Goal: Task Accomplishment & Management: Manage account settings

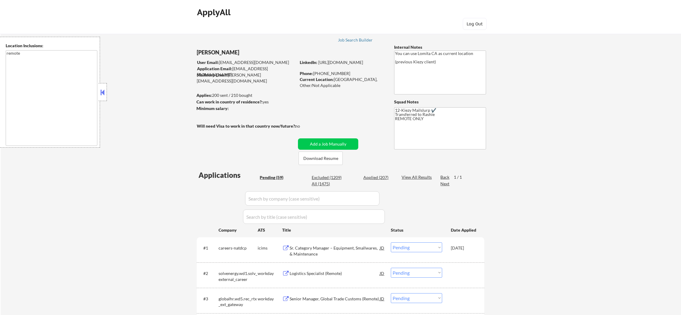
select select ""pending""
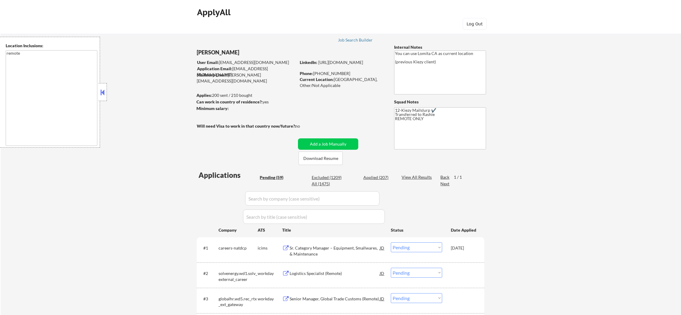
select select ""pending""
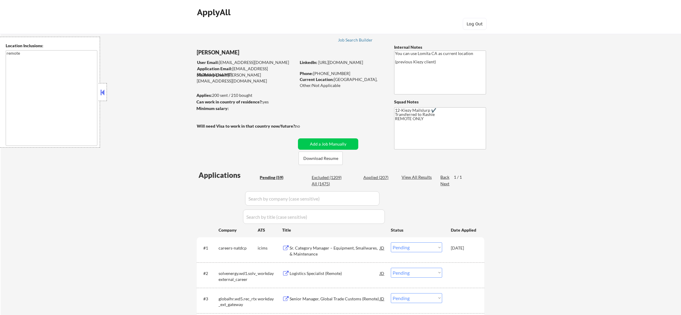
select select ""pending""
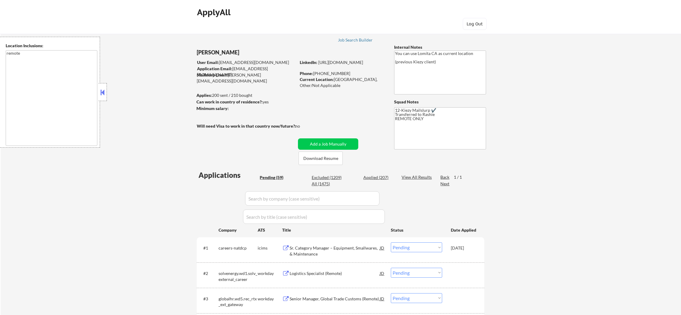
select select ""pending""
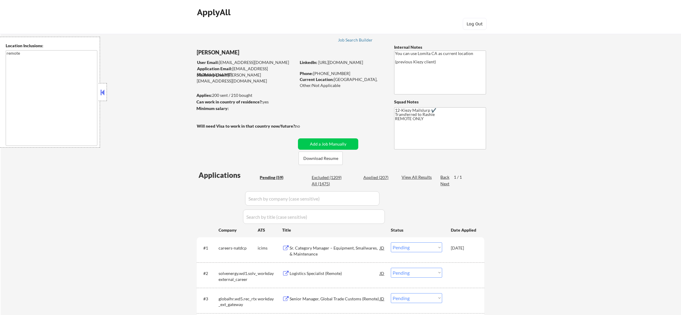
select select ""pending""
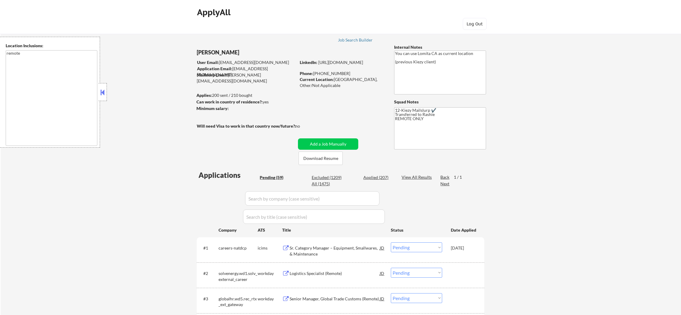
select select ""pending""
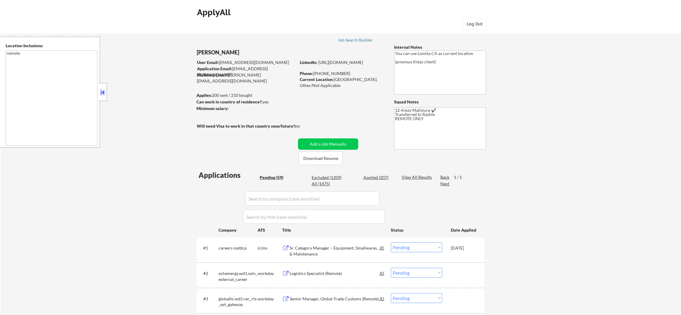
select select ""pending""
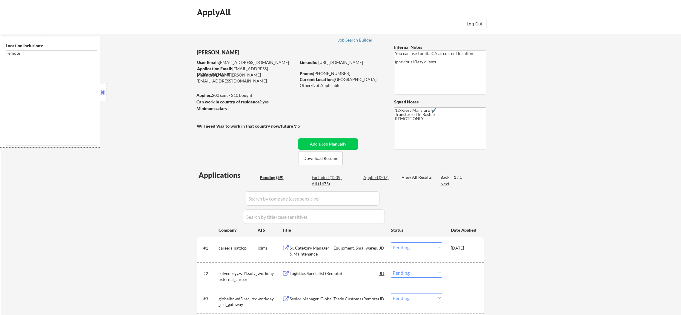
select select ""pending""
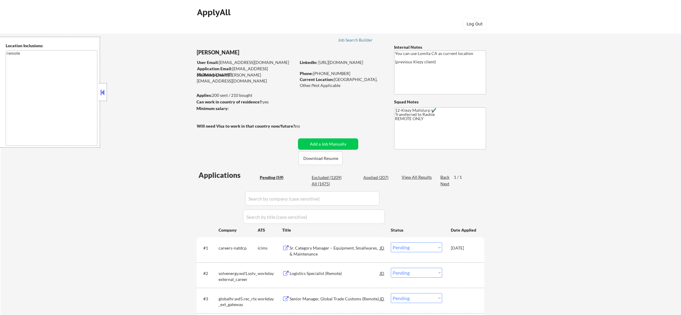
select select ""pending""
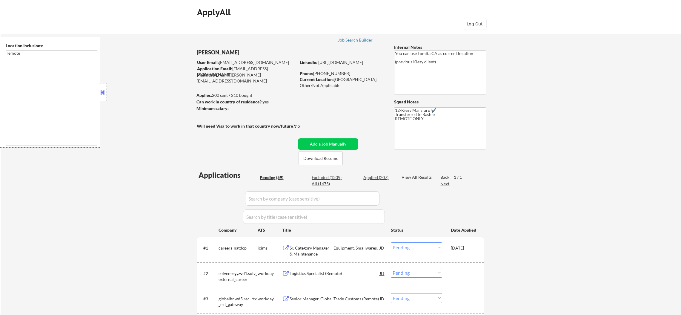
select select ""pending""
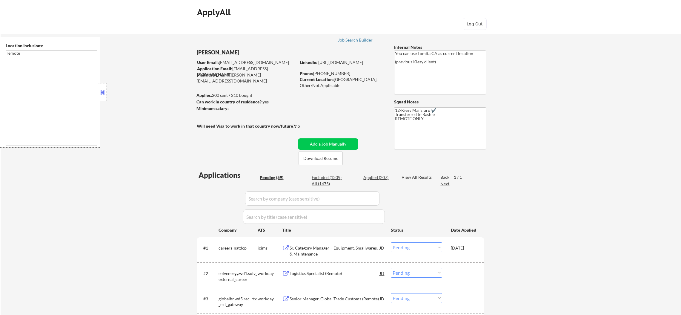
select select ""pending""
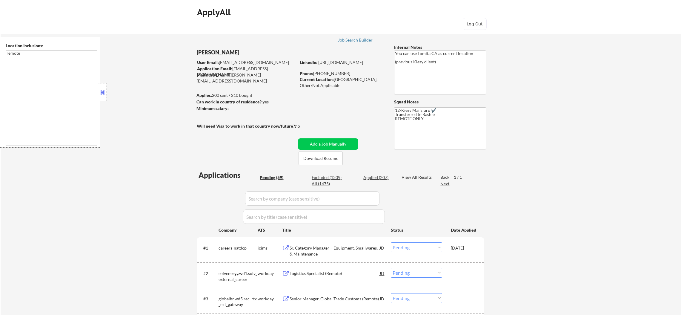
select select ""pending""
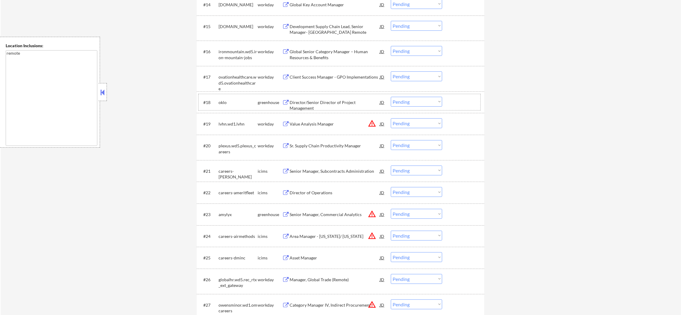
scroll to position [565, 0]
click at [320, 102] on div "Director/Senior Director of Project Management" at bounding box center [334, 105] width 90 height 12
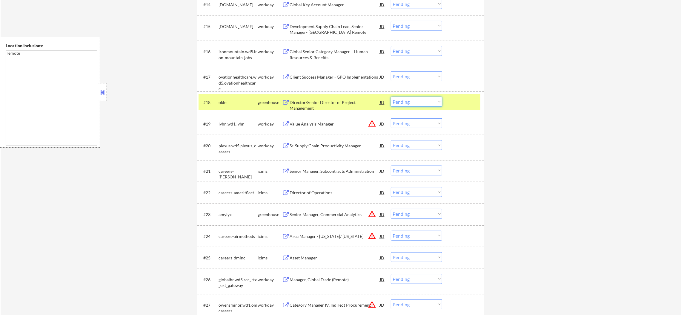
click at [413, 102] on select "Choose an option... Pending Applied Excluded (Questions) Excluded (Expired) Exc…" at bounding box center [416, 102] width 51 height 10
click at [391, 97] on select "Choose an option... Pending Applied Excluded (Questions) Excluded (Expired) Exc…" at bounding box center [416, 102] width 51 height 10
click at [243, 100] on div "oklo" at bounding box center [237, 102] width 39 height 6
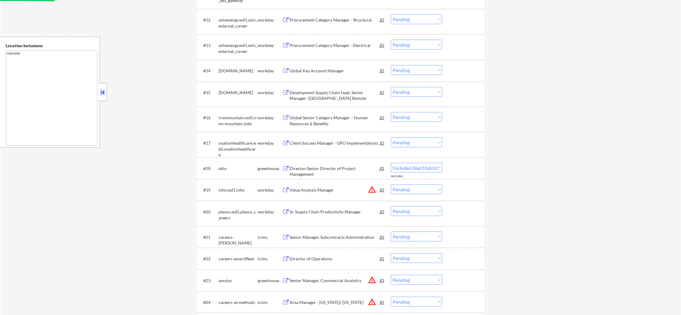
select select ""pending""
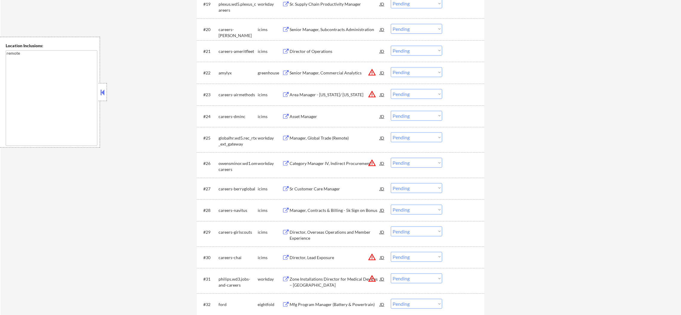
scroll to position [699, 0]
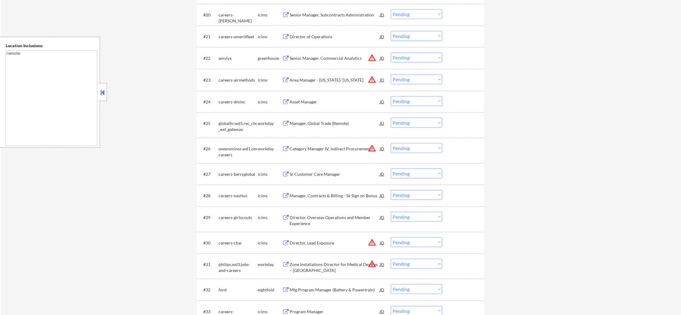
click at [373, 55] on button "warning_amber" at bounding box center [372, 57] width 8 height 8
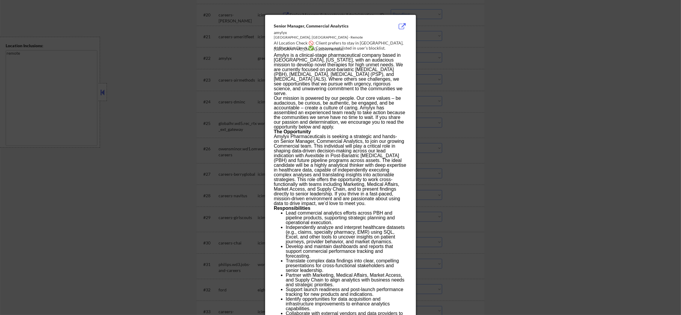
click at [443, 65] on div at bounding box center [340, 157] width 681 height 315
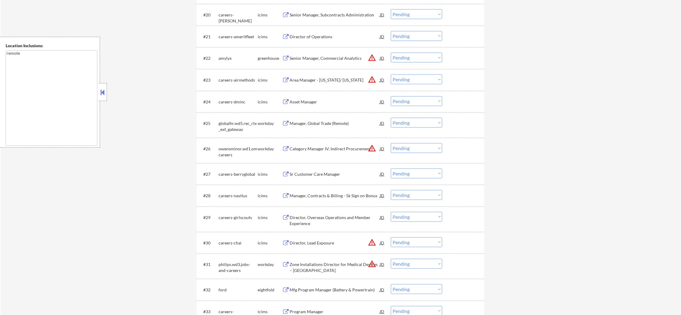
click at [417, 52] on div "#22 amylyx greenhouse Senior Manager, Commercial Analytics JD warning_amber Cho…" at bounding box center [339, 58] width 282 height 16
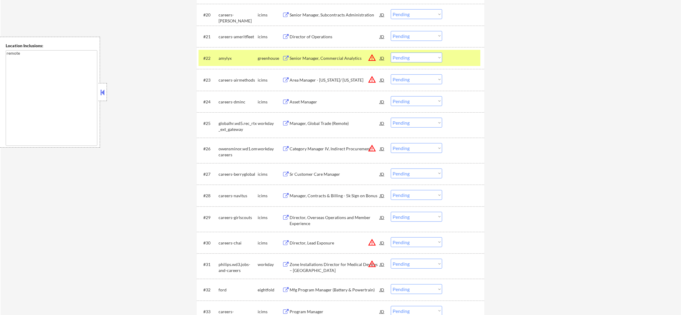
click at [417, 60] on select "Choose an option... Pending Applied Excluded (Questions) Excluded (Expired) Exc…" at bounding box center [416, 58] width 51 height 10
click at [391, 53] on select "Choose an option... Pending Applied Excluded (Questions) Excluded (Expired) Exc…" at bounding box center [416, 58] width 51 height 10
click at [200, 55] on div "#22 amylyx greenhouse Senior Manager, Commercial Analytics JD warning_amber Cho…" at bounding box center [339, 58] width 282 height 16
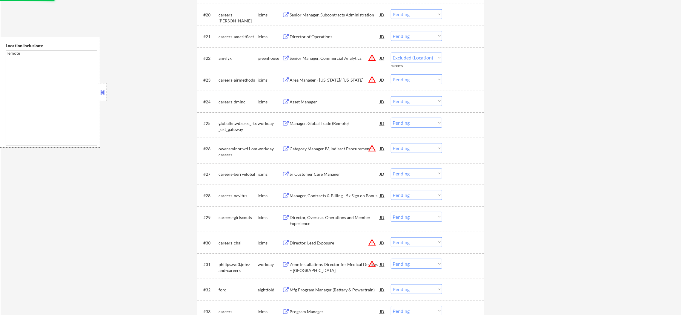
click at [226, 56] on div "amylyx" at bounding box center [237, 58] width 39 height 6
select select ""pending""
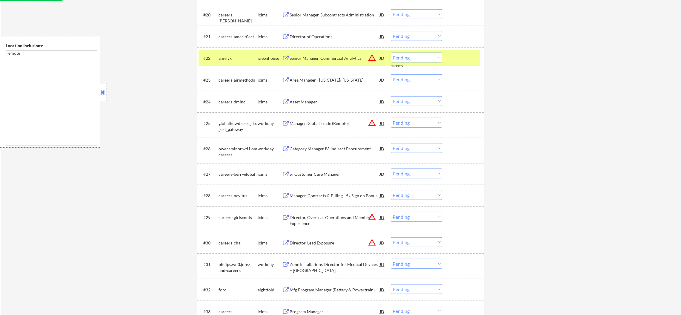
click at [226, 56] on div "amylyx" at bounding box center [237, 58] width 39 height 6
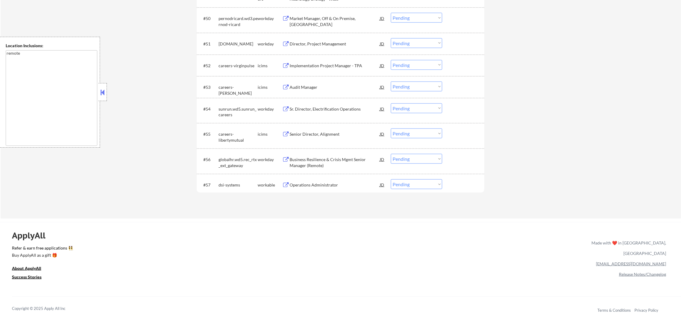
scroll to position [1370, 0]
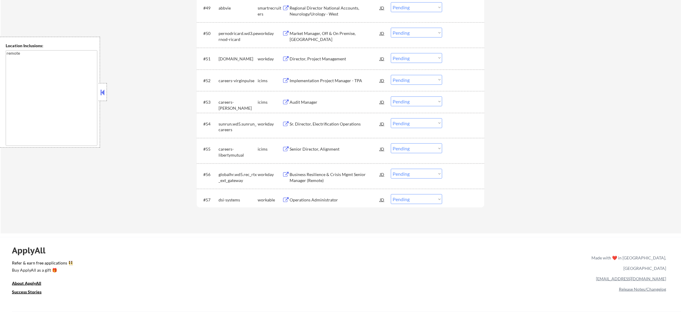
click at [339, 33] on div "Market Manager, Off & On Premise, [GEOGRAPHIC_DATA]" at bounding box center [334, 36] width 90 height 12
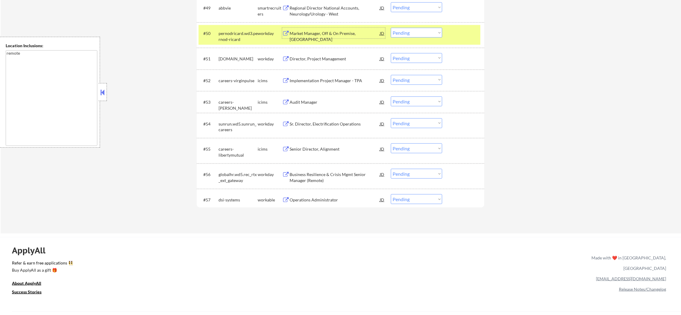
click at [415, 31] on select "Choose an option... Pending Applied Excluded (Questions) Excluded (Expired) Exc…" at bounding box center [416, 33] width 51 height 10
click at [391, 28] on select "Choose an option... Pending Applied Excluded (Questions) Excluded (Expired) Exc…" at bounding box center [416, 33] width 51 height 10
click at [252, 31] on div "pernodricard.wd3.pernod-ricard" at bounding box center [237, 36] width 39 height 12
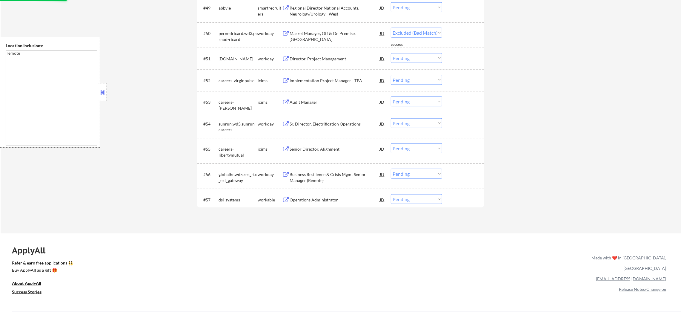
select select ""pending""
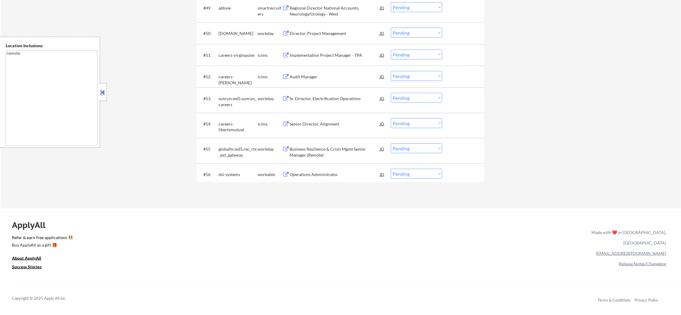
click at [342, 174] on div "Operations Administrator" at bounding box center [334, 174] width 90 height 6
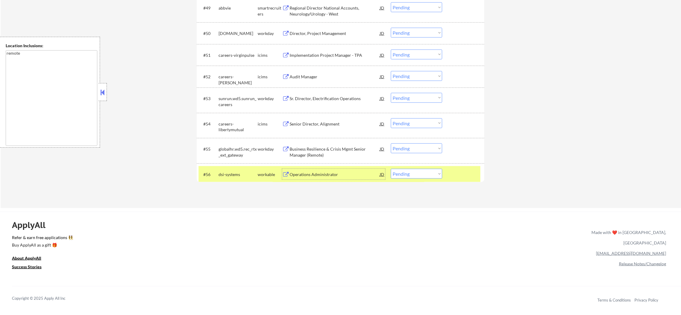
click at [399, 178] on div "#56 dsi-systems workable Operations Administrator JD warning_amber Choose an op…" at bounding box center [339, 174] width 282 height 16
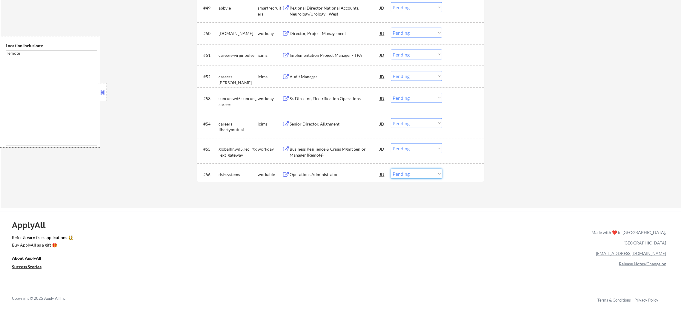
click at [413, 176] on select "Choose an option... Pending Applied Excluded (Questions) Excluded (Expired) Exc…" at bounding box center [416, 174] width 51 height 10
select select ""excluded""
click at [391, 169] on select "Choose an option... Pending Applied Excluded (Questions) Excluded (Expired) Exc…" at bounding box center [416, 174] width 51 height 10
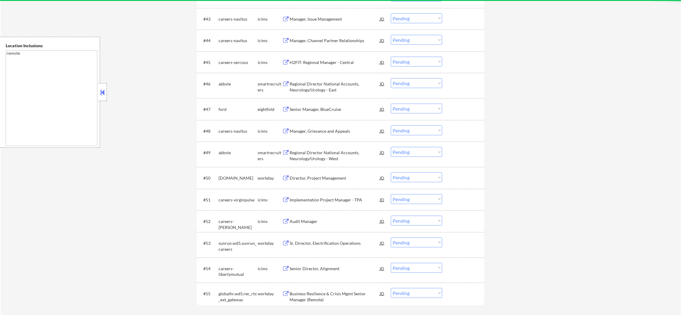
scroll to position [1221, 0]
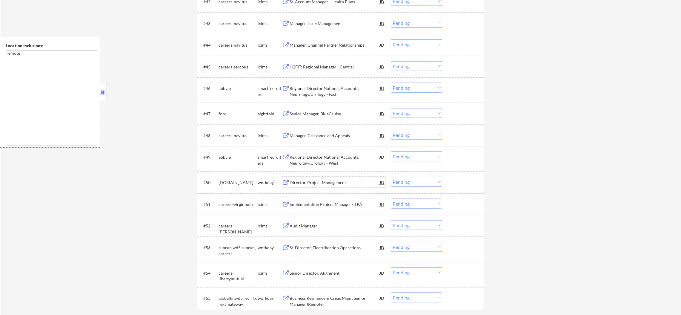
click at [324, 184] on div "Director, Project Management" at bounding box center [334, 182] width 90 height 6
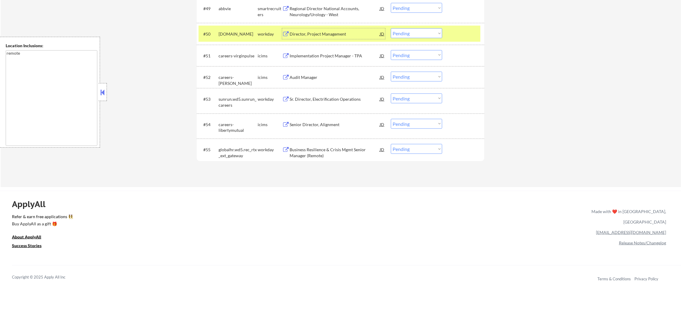
scroll to position [1370, 0]
drag, startPoint x: 400, startPoint y: 30, endPoint x: 404, endPoint y: 34, distance: 5.9
click at [400, 30] on select "Choose an option... Pending Applied Excluded (Questions) Excluded (Expired) Exc…" at bounding box center [416, 33] width 51 height 10
click at [391, 28] on select "Choose an option... Pending Applied Excluded (Questions) Excluded (Expired) Exc…" at bounding box center [416, 33] width 51 height 10
click at [236, 43] on div "#50 [DOMAIN_NAME] workday Director, Project Management JD warning_amber Choose …" at bounding box center [340, 33] width 287 height 22
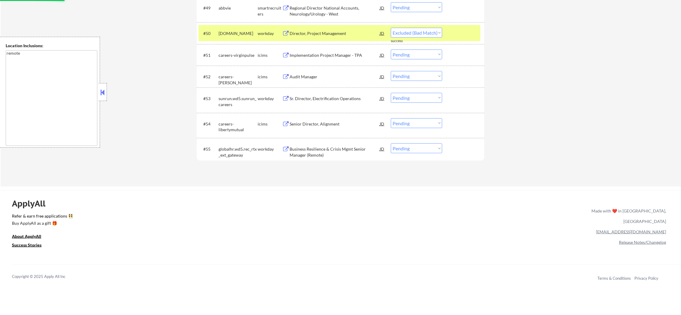
select select ""pending""
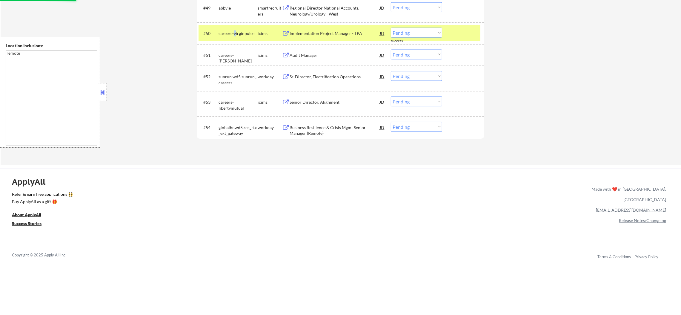
click at [234, 34] on div "careers-virginpulse" at bounding box center [237, 33] width 39 height 6
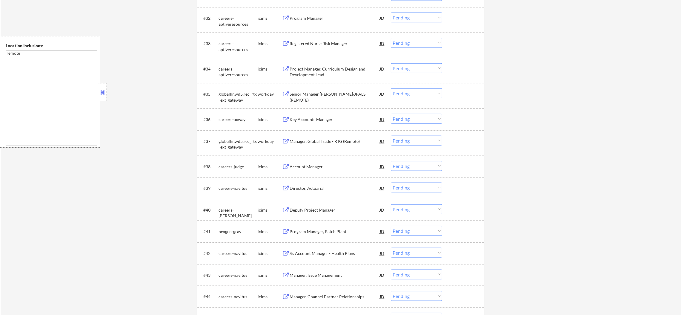
scroll to position [967, 0]
click at [331, 95] on div "Senior Manager [PERSON_NAME]/JPALS (REMOTE)" at bounding box center [334, 100] width 90 height 12
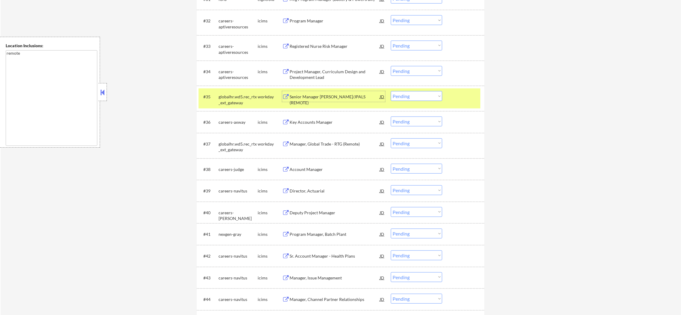
click at [406, 94] on select "Choose an option... Pending Applied Excluded (Questions) Excluded (Expired) Exc…" at bounding box center [416, 96] width 51 height 10
click at [391, 91] on select "Choose an option... Pending Applied Excluded (Questions) Excluded (Expired) Exc…" at bounding box center [416, 96] width 51 height 10
click at [227, 100] on div "globalhr.wd5.rec_rtx_ext_gateway" at bounding box center [237, 100] width 39 height 12
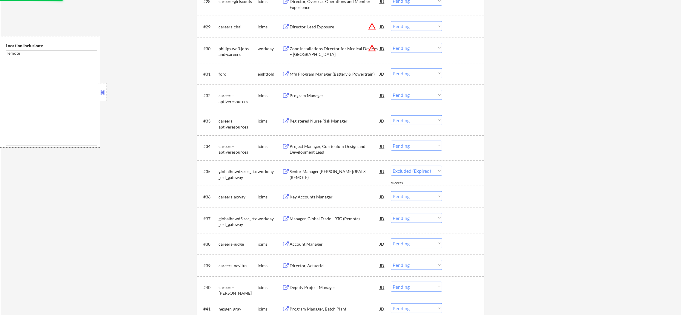
select select ""pending""
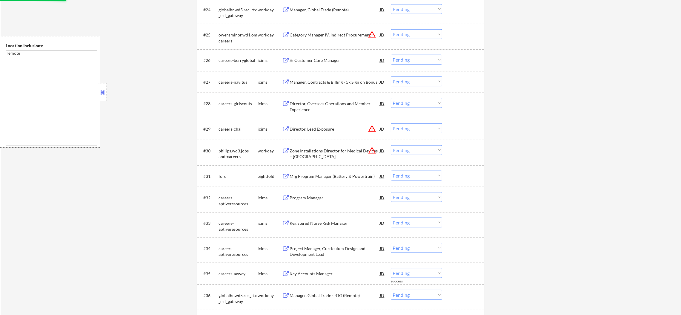
scroll to position [774, 0]
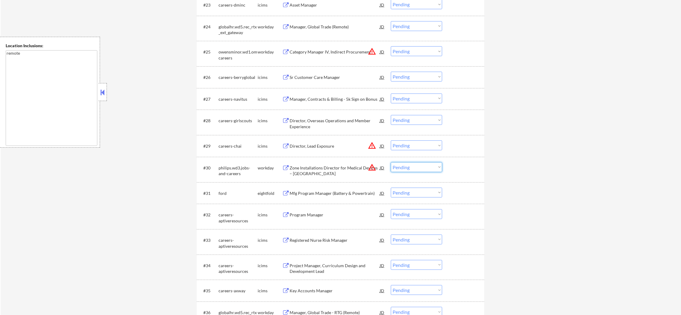
click at [403, 164] on select "Choose an option... Pending Applied Excluded (Questions) Excluded (Expired) Exc…" at bounding box center [416, 167] width 51 height 10
click at [391, 162] on select "Choose an option... Pending Applied Excluded (Questions) Excluded (Expired) Exc…" at bounding box center [416, 167] width 51 height 10
drag, startPoint x: 415, startPoint y: 144, endPoint x: 415, endPoint y: 148, distance: 3.6
click at [415, 144] on select "Choose an option... Pending Applied Excluded (Questions) Excluded (Expired) Exc…" at bounding box center [416, 145] width 51 height 10
select select ""pending""
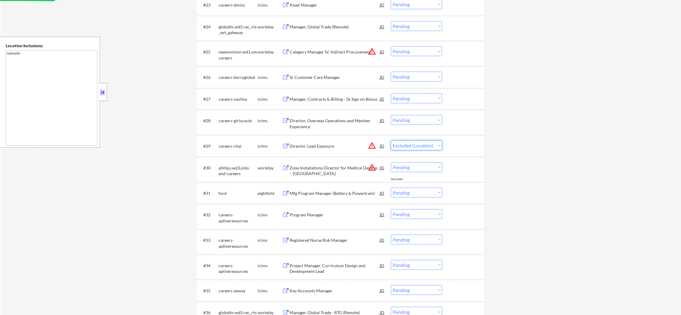
click at [391, 140] on select "Choose an option... Pending Applied Excluded (Questions) Excluded (Expired) Exc…" at bounding box center [416, 145] width 51 height 10
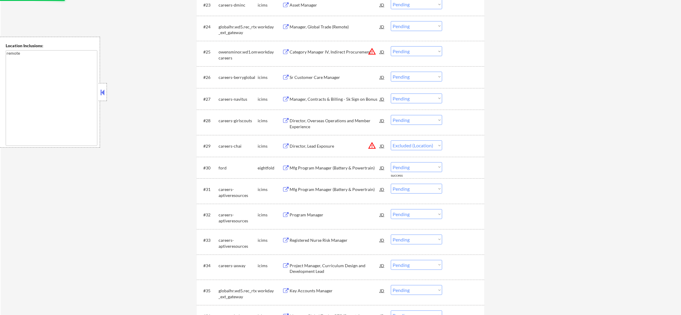
click at [402, 53] on select "Choose an option... Pending Applied Excluded (Questions) Excluded (Expired) Exc…" at bounding box center [416, 51] width 51 height 10
select select ""pending""
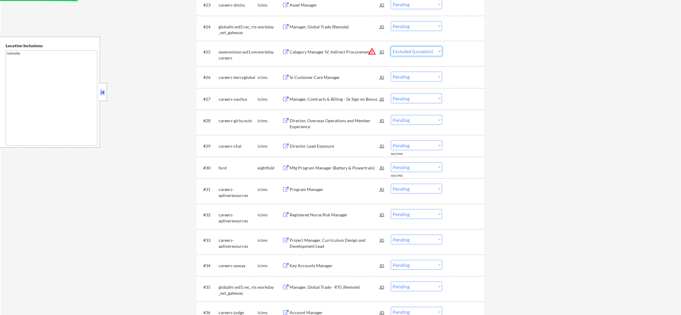
click at [391, 46] on select "Choose an option... Pending Applied Excluded (Questions) Excluded (Expired) Exc…" at bounding box center [416, 51] width 51 height 10
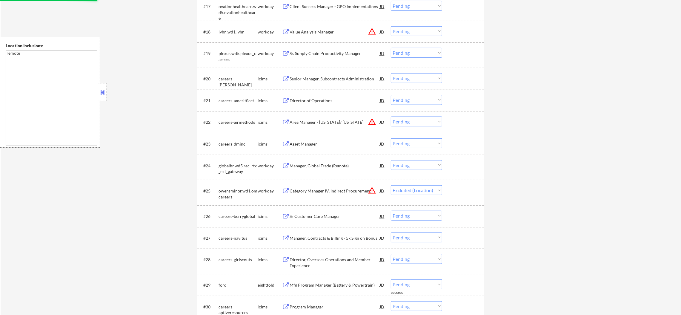
scroll to position [609, 0]
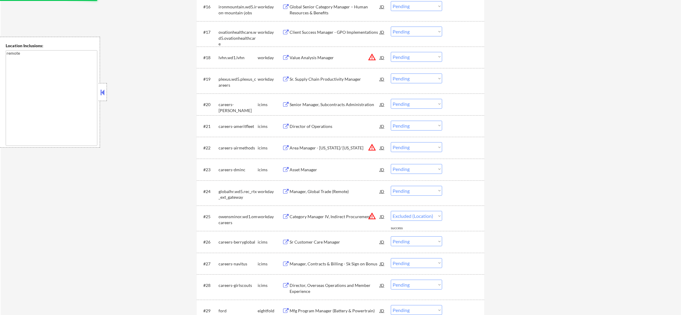
select select ""pending""
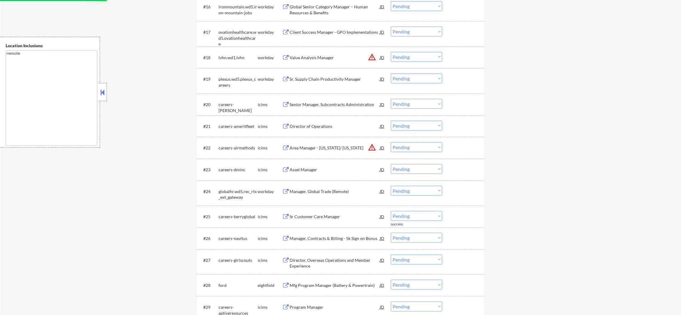
click at [328, 76] on div "Sr. Supply Chain Productivity Manager" at bounding box center [334, 79] width 90 height 6
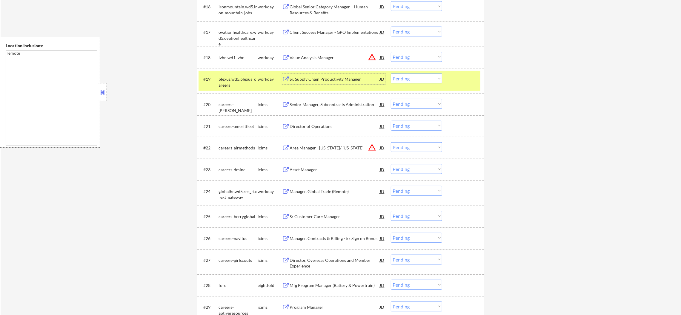
click at [404, 76] on select "Choose an option... Pending Applied Excluded (Questions) Excluded (Expired) Exc…" at bounding box center [416, 78] width 51 height 10
click at [391, 73] on select "Choose an option... Pending Applied Excluded (Questions) Excluded (Expired) Exc…" at bounding box center [416, 78] width 51 height 10
click at [239, 78] on div "plexus.wd5.plexus_careers" at bounding box center [237, 82] width 39 height 12
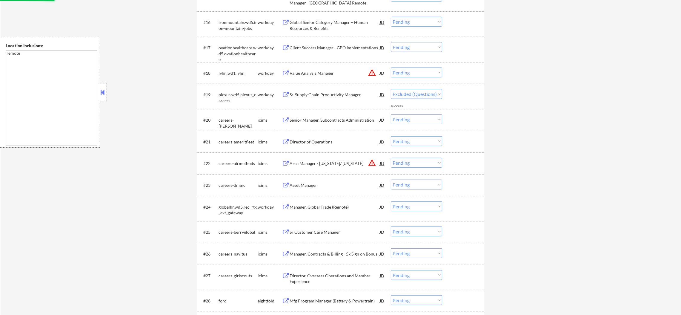
scroll to position [580, 0]
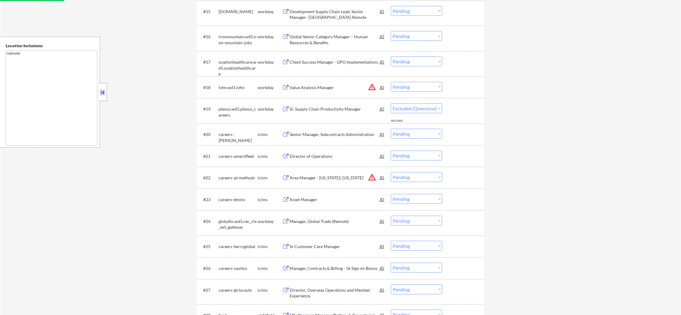
select select ""pending""
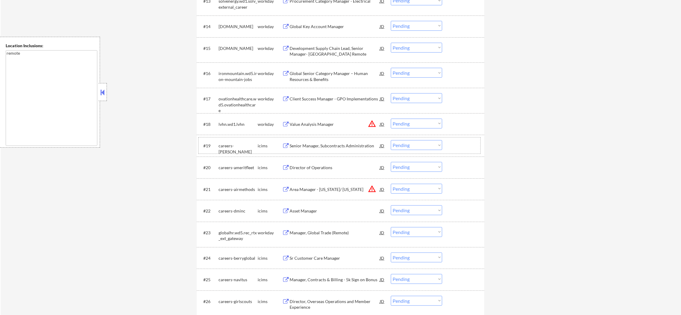
scroll to position [550, 0]
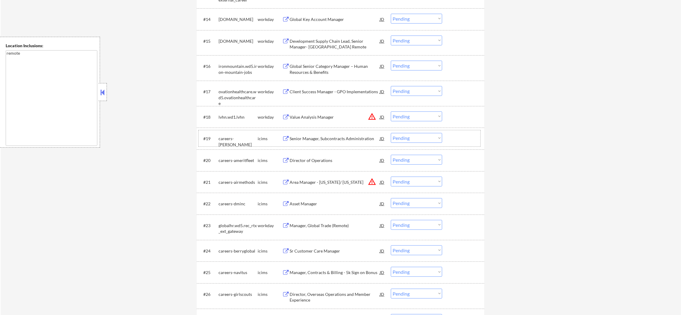
click at [338, 17] on div "Global Key Account Manager" at bounding box center [334, 19] width 90 height 6
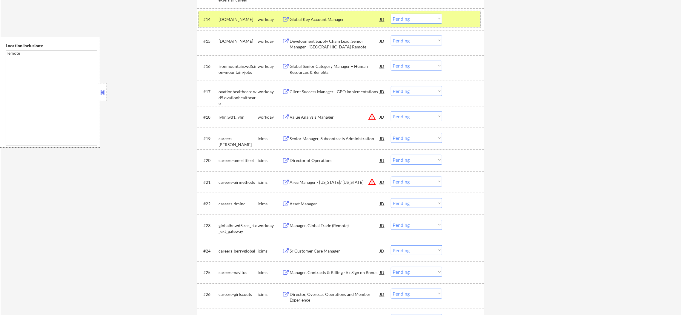
click at [426, 12] on div "#14 [DOMAIN_NAME] workday Global Key Account Manager [PERSON_NAME] an option...…" at bounding box center [339, 19] width 282 height 16
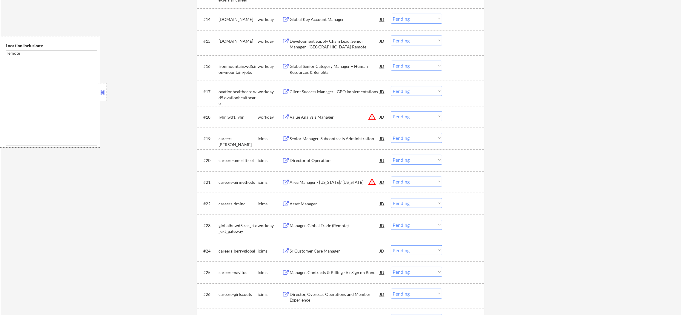
click at [426, 21] on select "Choose an option... Pending Applied Excluded (Questions) Excluded (Expired) Exc…" at bounding box center [416, 19] width 51 height 10
click at [391, 14] on select "Choose an option... Pending Applied Excluded (Questions) Excluded (Expired) Exc…" at bounding box center [416, 19] width 51 height 10
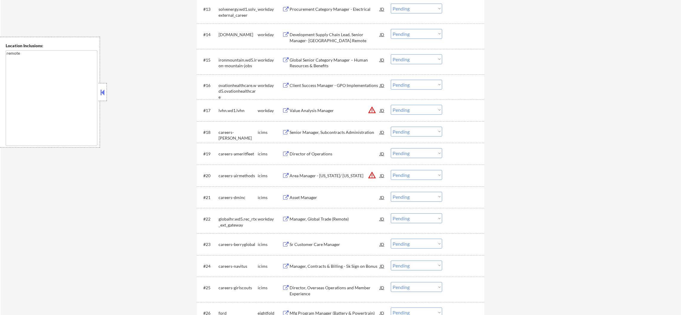
click at [336, 29] on div "Development Supply Chain Lead, Senior Manager- [GEOGRAPHIC_DATA] Remote" at bounding box center [334, 36] width 90 height 14
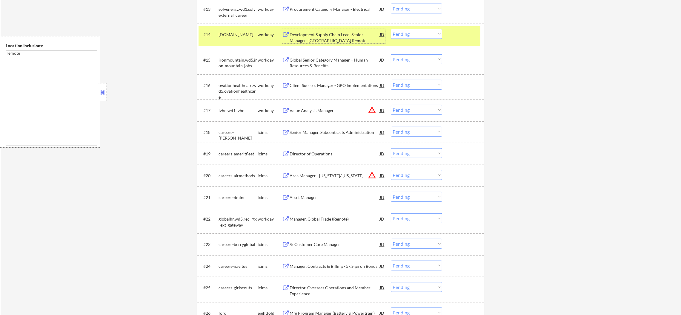
click at [414, 37] on select "Choose an option... Pending Applied Excluded (Questions) Excluded (Expired) Exc…" at bounding box center [416, 34] width 51 height 10
click at [391, 29] on select "Choose an option... Pending Applied Excluded (Questions) Excluded (Expired) Exc…" at bounding box center [416, 34] width 51 height 10
click at [221, 40] on div "#14 [DOMAIN_NAME] workday Development Supply Chain Lead, Senior Manager- US Rem…" at bounding box center [339, 36] width 282 height 20
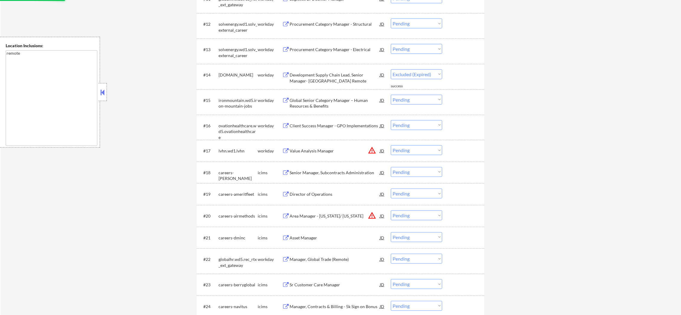
scroll to position [490, 0]
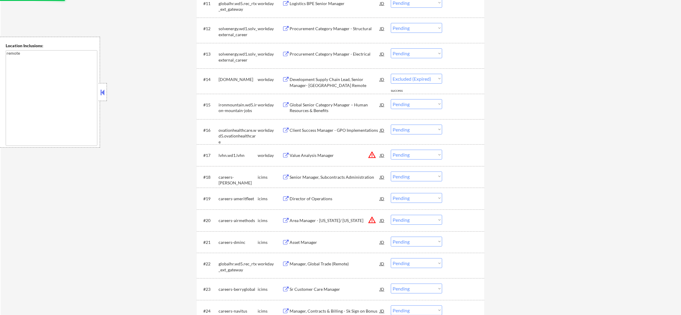
select select ""pending""
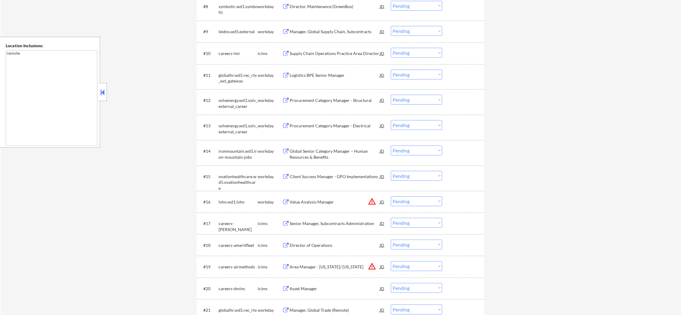
scroll to position [416, 0]
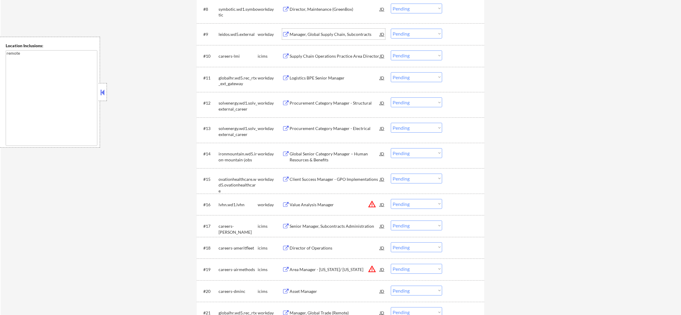
click at [327, 32] on div "Manager, Global Supply Chain, Subcontracts" at bounding box center [334, 34] width 90 height 6
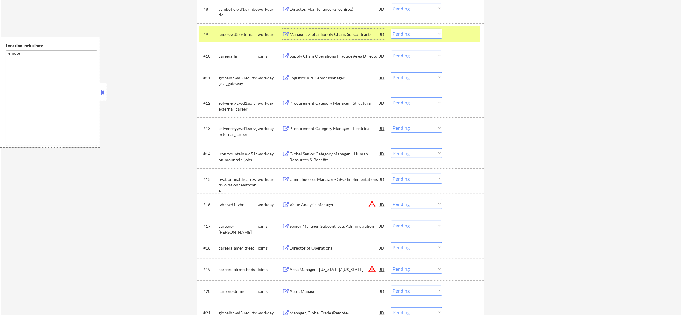
click at [425, 30] on select "Choose an option... Pending Applied Excluded (Questions) Excluded (Expired) Exc…" at bounding box center [416, 34] width 51 height 10
click at [391, 29] on select "Choose an option... Pending Applied Excluded (Questions) Excluded (Expired) Exc…" at bounding box center [416, 34] width 51 height 10
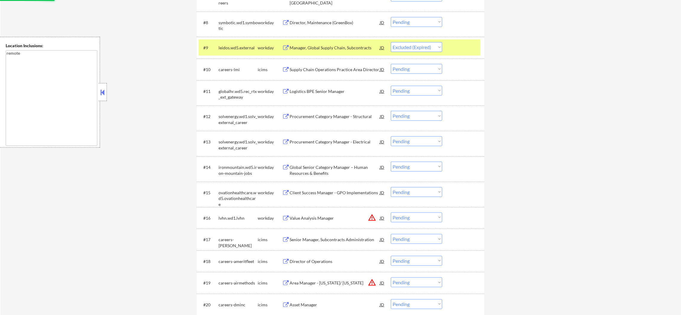
scroll to position [386, 0]
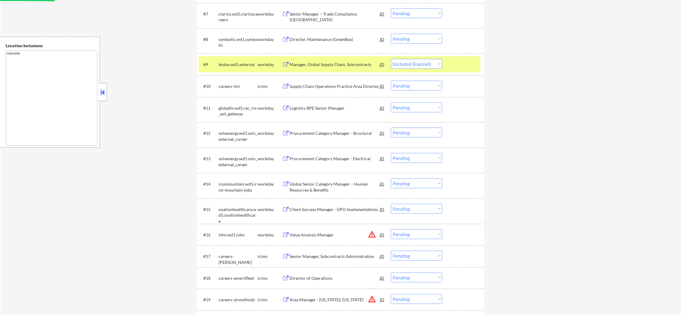
click at [244, 68] on div "leidos.wd5.external" at bounding box center [237, 64] width 39 height 11
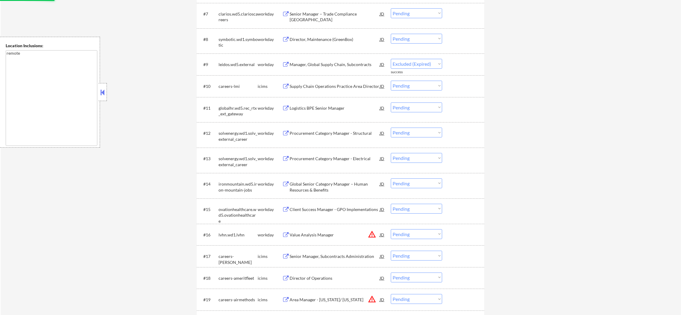
select select ""pending""
click at [332, 33] on div "#8 symbotic.wd1.symbotic workday Director, Maintenance (GreenBox) JD Choose an …" at bounding box center [339, 41] width 282 height 20
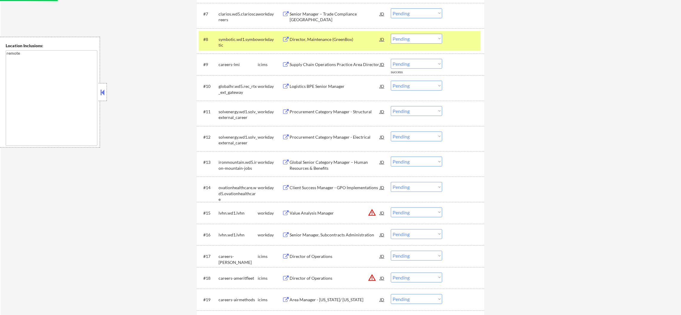
click at [336, 38] on div "Director, Maintenance (GreenBox)" at bounding box center [334, 39] width 90 height 6
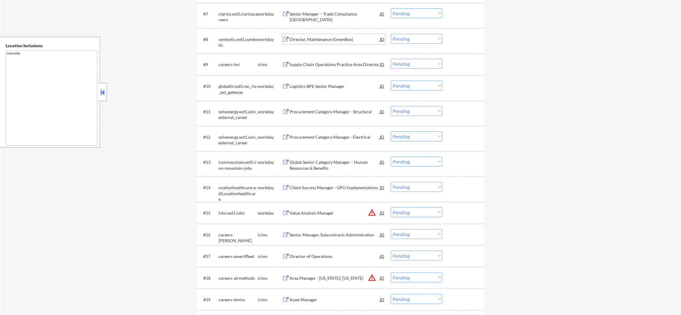
click at [412, 37] on select "Choose an option... Pending Applied Excluded (Questions) Excluded (Expired) Exc…" at bounding box center [416, 39] width 51 height 10
click at [391, 34] on select "Choose an option... Pending Applied Excluded (Questions) Excluded (Expired) Exc…" at bounding box center [416, 39] width 51 height 10
select select ""pending""
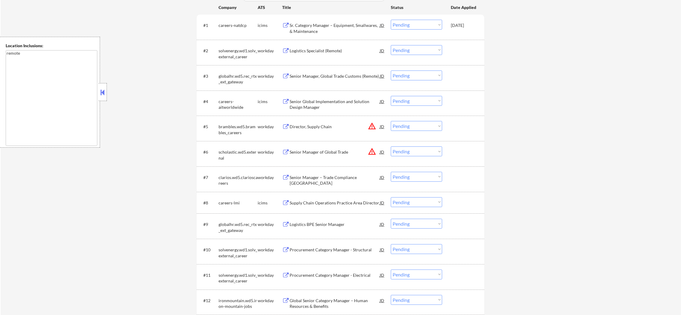
scroll to position [221, 0]
click at [331, 46] on div "Logistics Specialist (Remote)" at bounding box center [334, 51] width 90 height 11
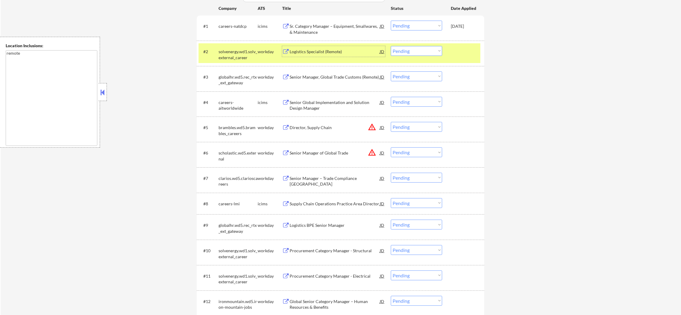
click at [420, 49] on select "Choose an option... Pending Applied Excluded (Questions) Excluded (Expired) Exc…" at bounding box center [416, 51] width 51 height 10
click at [391, 46] on select "Choose an option... Pending Applied Excluded (Questions) Excluded (Expired) Exc…" at bounding box center [416, 51] width 51 height 10
click at [237, 46] on div "solvenergy.wd1.solv_external_career" at bounding box center [237, 53] width 39 height 14
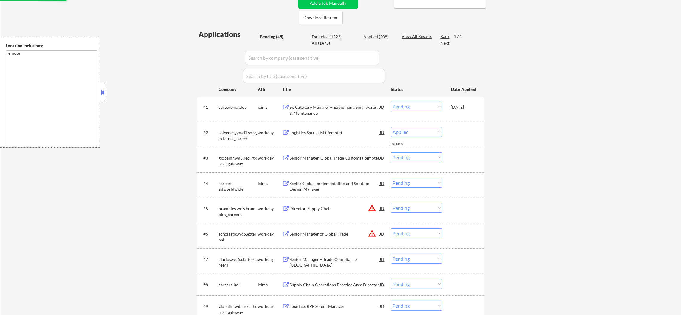
select select ""pending""
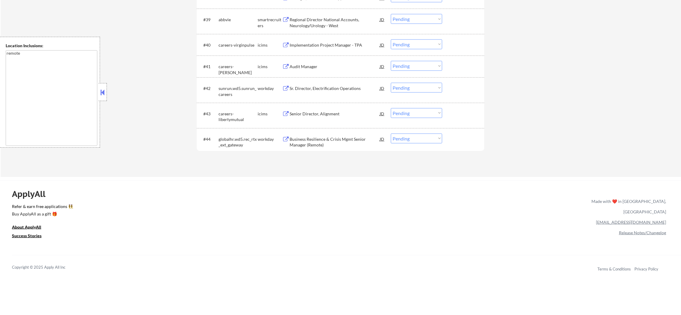
scroll to position [1126, 0]
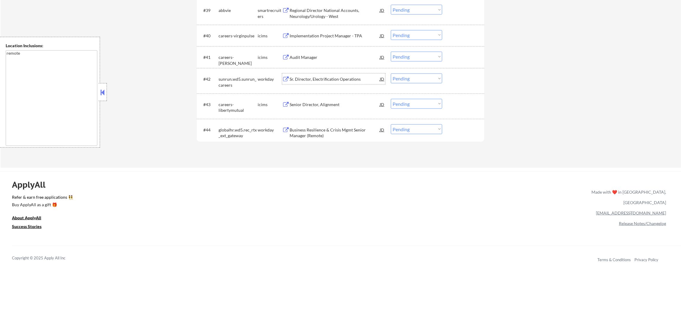
click at [330, 84] on div "Sr. Director, Electrification Operations" at bounding box center [334, 78] width 90 height 11
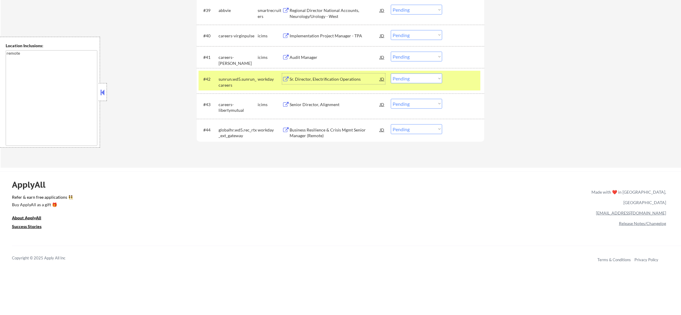
click at [406, 80] on select "Choose an option... Pending Applied Excluded (Questions) Excluded (Expired) Exc…" at bounding box center [416, 78] width 51 height 10
click at [391, 73] on select "Choose an option... Pending Applied Excluded (Questions) Excluded (Expired) Exc…" at bounding box center [416, 78] width 51 height 10
select select ""pending""
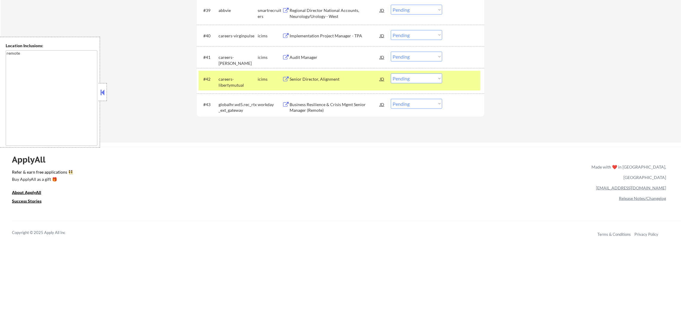
click at [261, 77] on div "icims" at bounding box center [270, 79] width 24 height 6
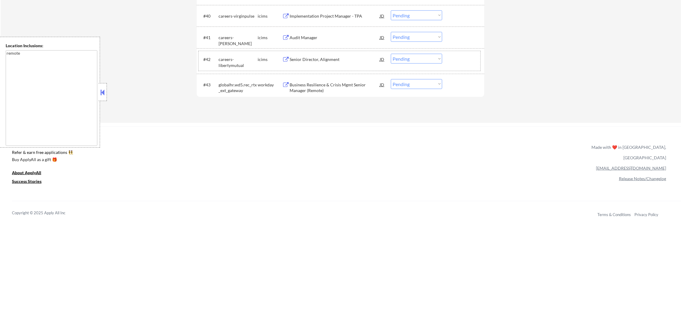
scroll to position [1065, 0]
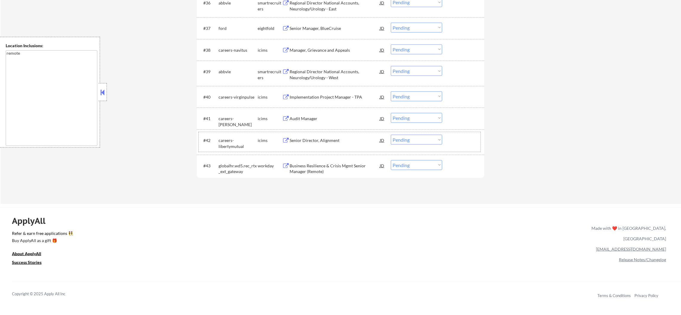
click at [334, 164] on div "Business Resilience & Crisis Mgmt Senior Manager (Remote)" at bounding box center [334, 169] width 90 height 12
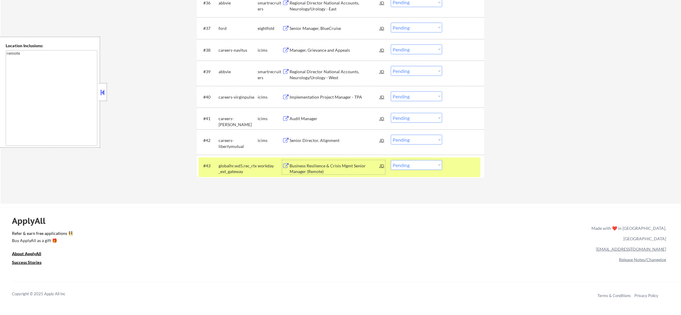
click at [405, 161] on select "Choose an option... Pending Applied Excluded (Questions) Excluded (Expired) Exc…" at bounding box center [416, 165] width 51 height 10
select select ""excluded__bad_match_""
click at [391, 160] on select "Choose an option... Pending Applied Excluded (Questions) Excluded (Expired) Exc…" at bounding box center [416, 165] width 51 height 10
click at [266, 169] on div "workday" at bounding box center [270, 165] width 24 height 11
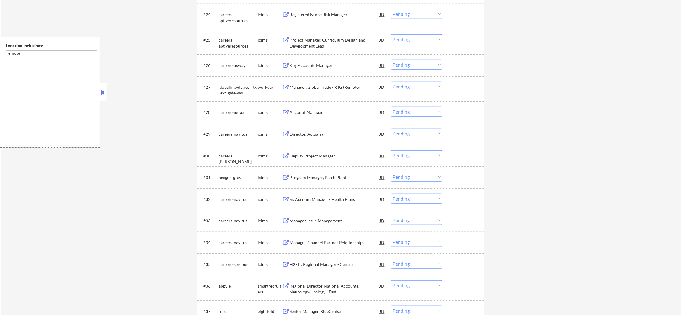
scroll to position [767, 0]
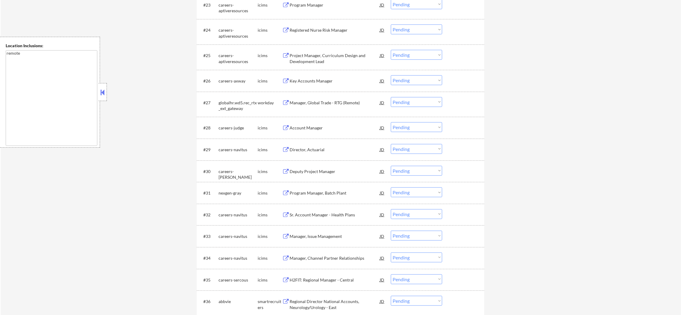
click at [337, 100] on div "Manager, Global Trade - RTG (Remote)" at bounding box center [334, 103] width 90 height 6
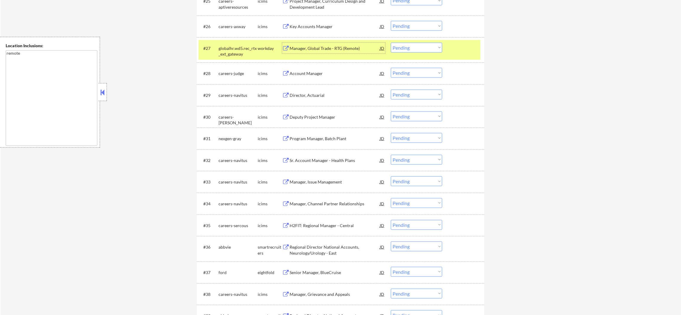
scroll to position [841, 0]
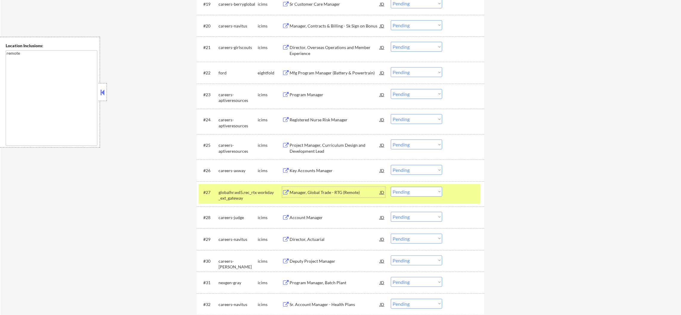
click at [231, 199] on div "globalhr.wd5.rec_rtx_ext_gateway" at bounding box center [237, 195] width 39 height 12
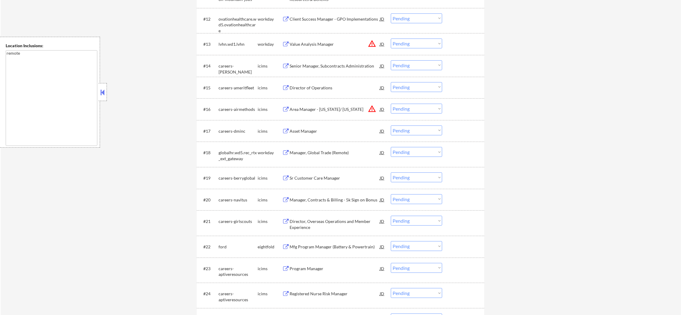
scroll to position [468, 0]
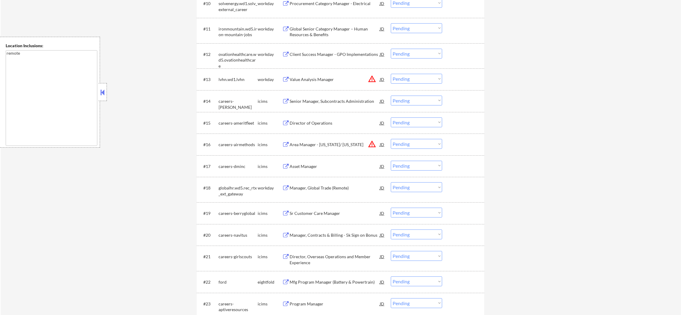
click at [332, 191] on div "Manager, Global Trade (Remote)" at bounding box center [334, 187] width 90 height 11
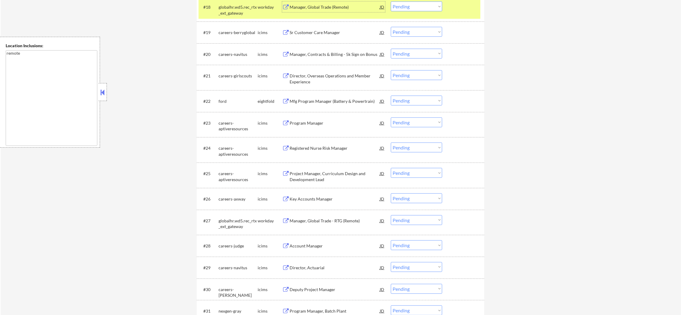
scroll to position [647, 0]
click at [402, 11] on select "Choose an option... Pending Applied Excluded (Questions) Excluded (Expired) Exc…" at bounding box center [416, 8] width 51 height 10
click at [391, 3] on select "Choose an option... Pending Applied Excluded (Questions) Excluded (Expired) Exc…" at bounding box center [416, 8] width 51 height 10
click at [239, 14] on div "globalhr.wd5.rec_rtx_ext_gateway" at bounding box center [237, 12] width 39 height 12
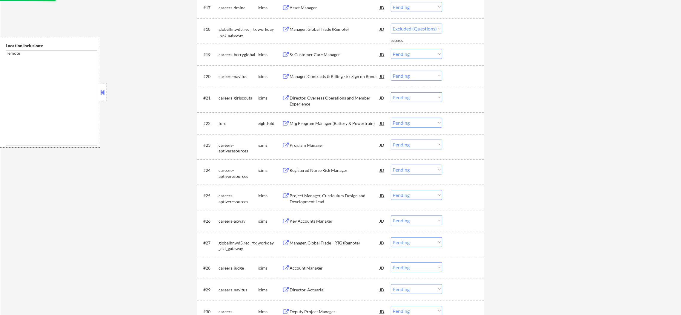
select select ""pending""
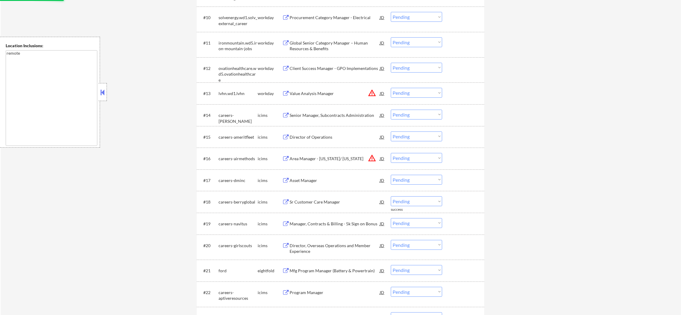
scroll to position [453, 0]
click at [334, 71] on div "Client Success Manager - GPO Implementations" at bounding box center [334, 69] width 90 height 6
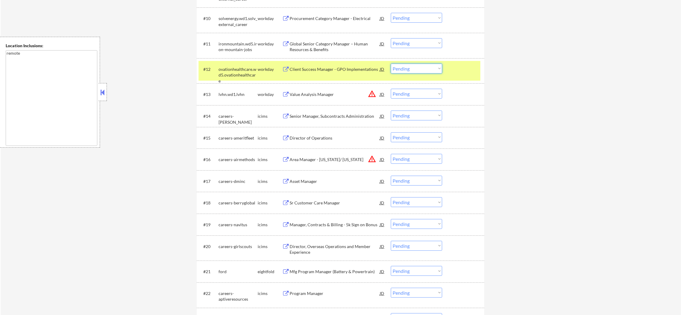
click at [406, 70] on select "Choose an option... Pending Applied Excluded (Questions) Excluded (Expired) Exc…" at bounding box center [416, 69] width 51 height 10
click at [391, 64] on select "Choose an option... Pending Applied Excluded (Questions) Excluded (Expired) Exc…" at bounding box center [416, 69] width 51 height 10
click at [246, 73] on div "ovationhealthcare.wd5.ovationhealthcare" at bounding box center [237, 75] width 39 height 18
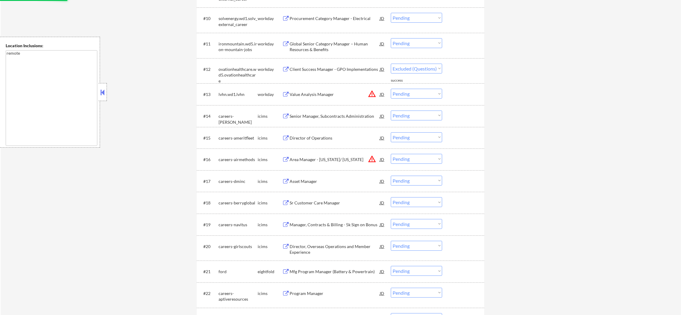
select select ""pending""
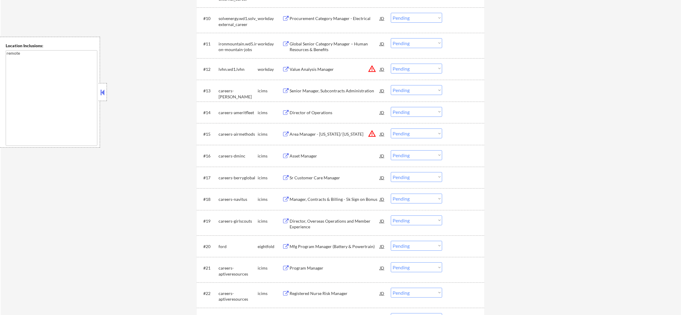
click at [321, 47] on div "Global Senior Category Manager – Human Resources & Benefits" at bounding box center [334, 47] width 90 height 12
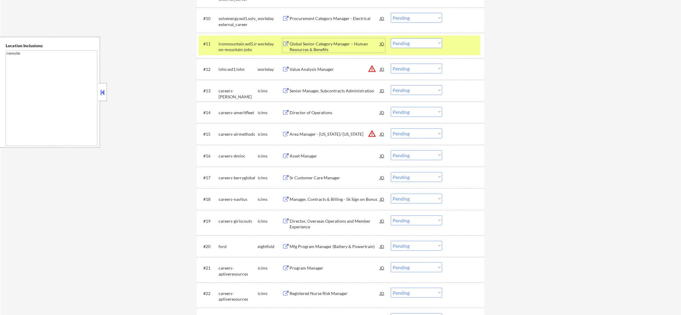
click at [409, 43] on select "Choose an option... Pending Applied Excluded (Questions) Excluded (Expired) Exc…" at bounding box center [416, 43] width 51 height 10
click at [391, 38] on select "Choose an option... Pending Applied Excluded (Questions) Excluded (Expired) Exc…" at bounding box center [416, 43] width 51 height 10
click at [229, 47] on div "ironmountain.wd5.iron-mountain-jobs" at bounding box center [237, 47] width 39 height 12
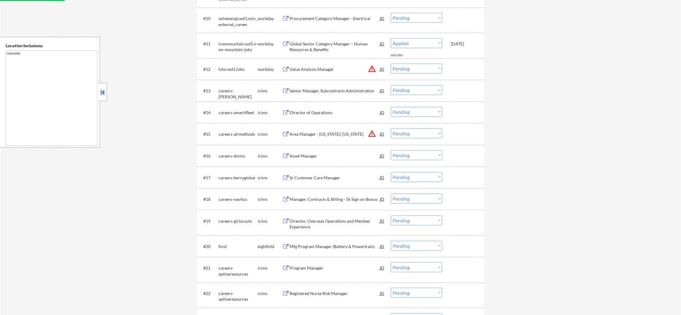
select select ""pending""
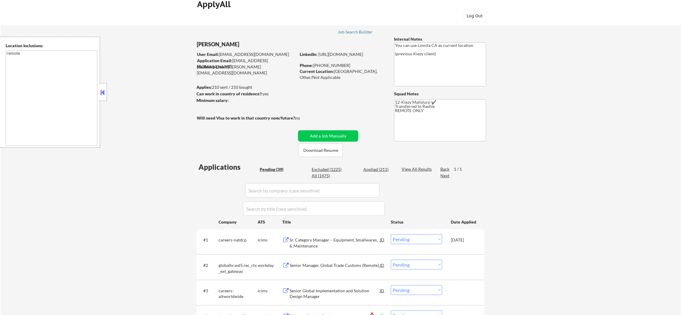
scroll to position [0, 0]
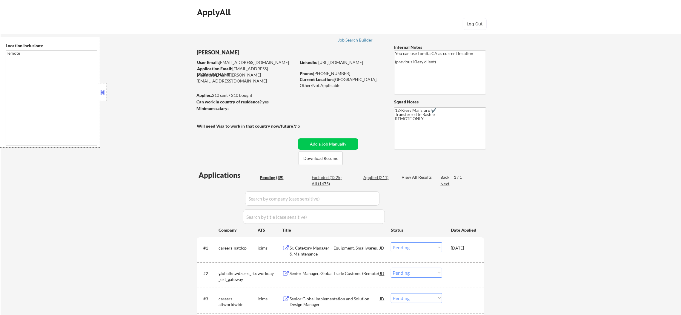
drag, startPoint x: 376, startPoint y: 180, endPoint x: 375, endPoint y: 176, distance: 3.6
click at [375, 177] on div "Applied (211)" at bounding box center [378, 177] width 30 height 6
drag, startPoint x: 375, startPoint y: 176, endPoint x: 372, endPoint y: 176, distance: 3.0
click at [375, 176] on div "Applied (211)" at bounding box center [378, 177] width 30 height 6
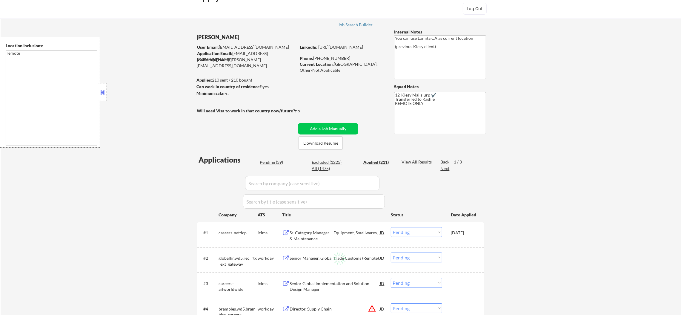
scroll to position [74, 0]
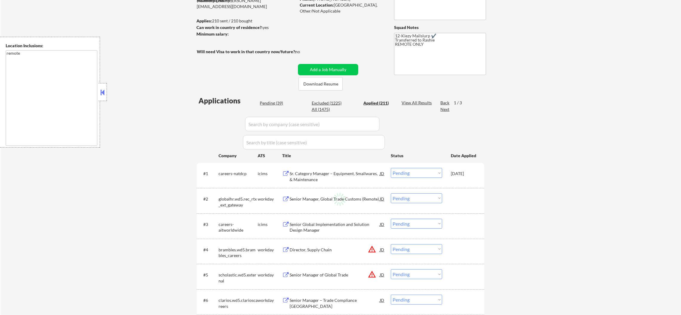
select select ""applied""
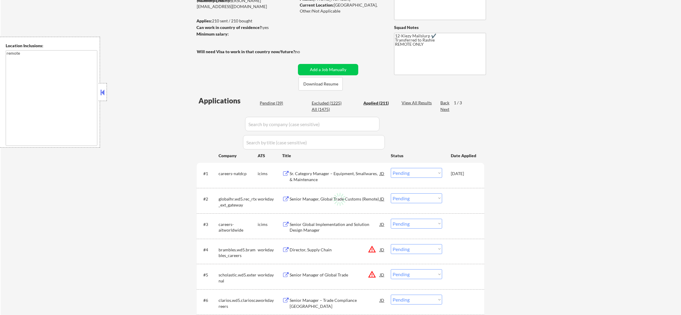
select select ""applied""
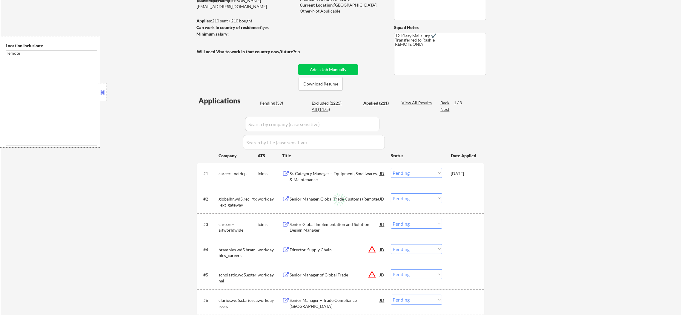
select select ""applied""
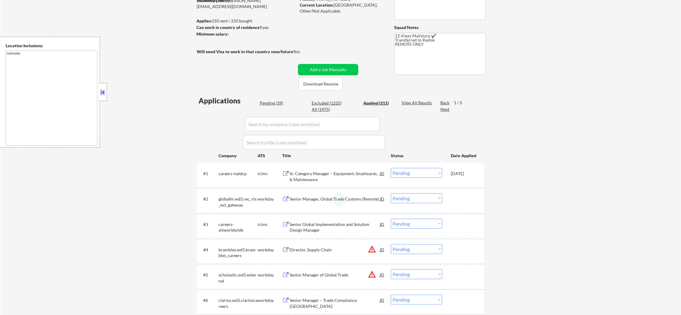
select select ""applied""
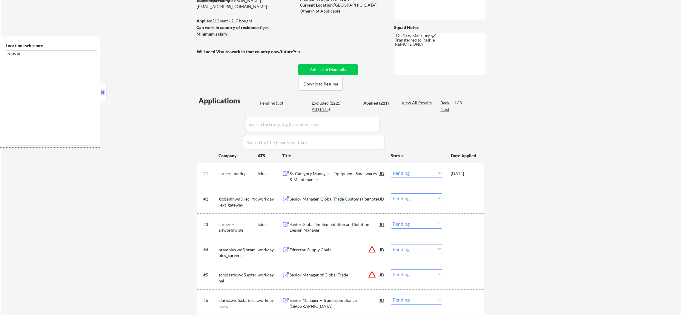
select select ""applied""
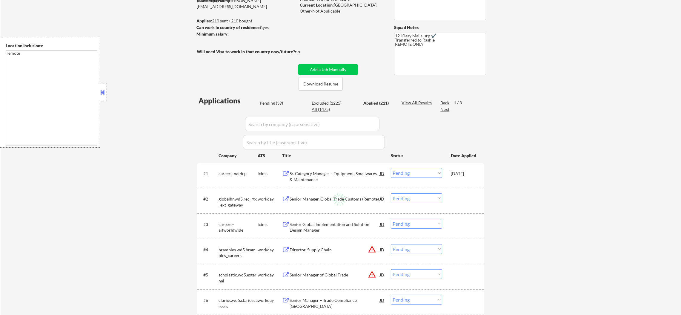
select select ""applied""
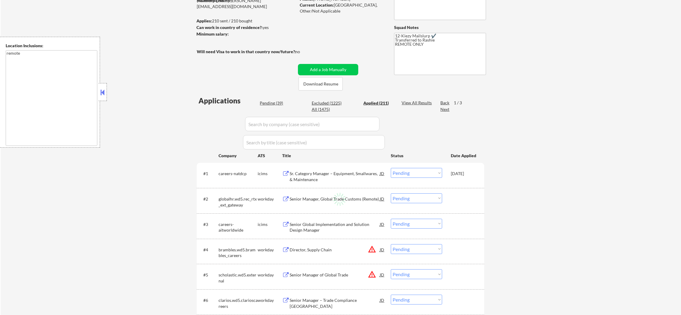
select select ""applied""
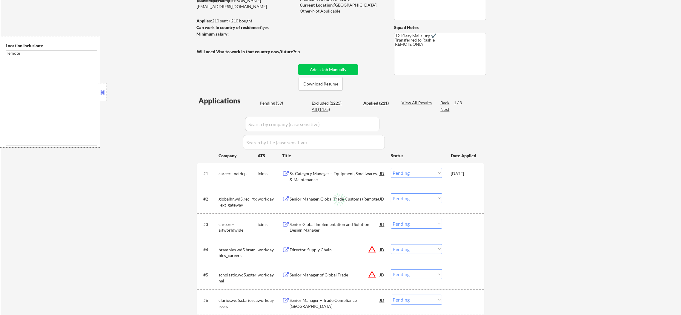
select select ""applied""
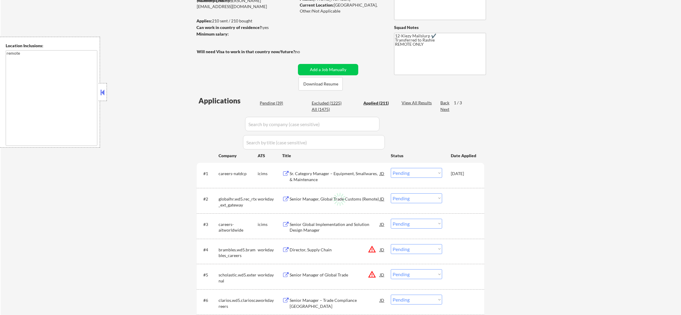
select select ""applied""
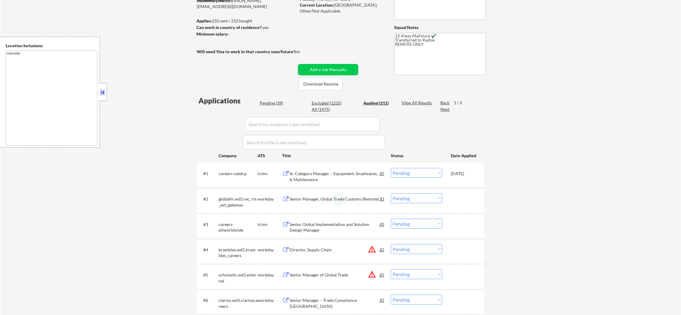
select select ""applied""
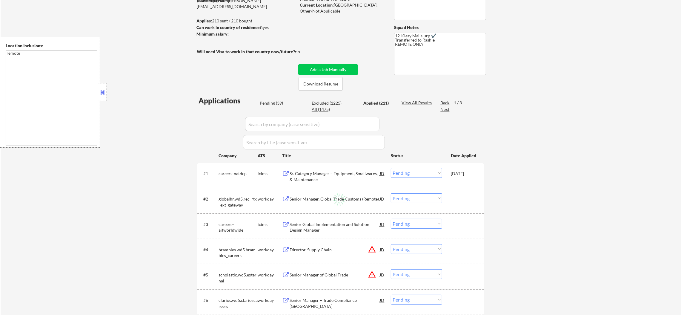
select select ""applied""
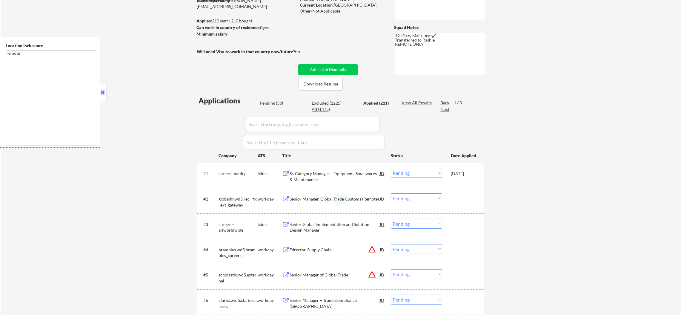
select select ""applied""
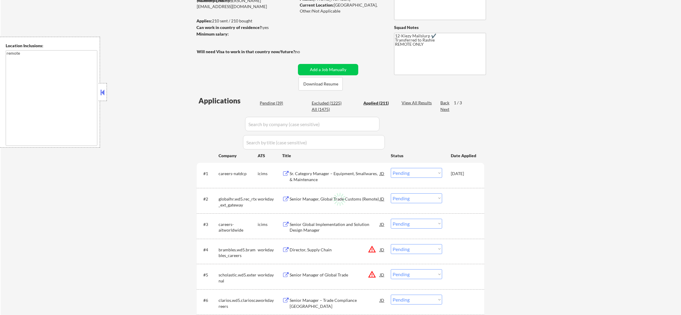
select select ""applied""
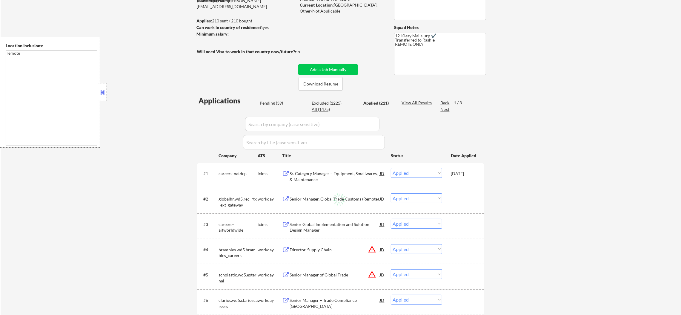
select select ""applied""
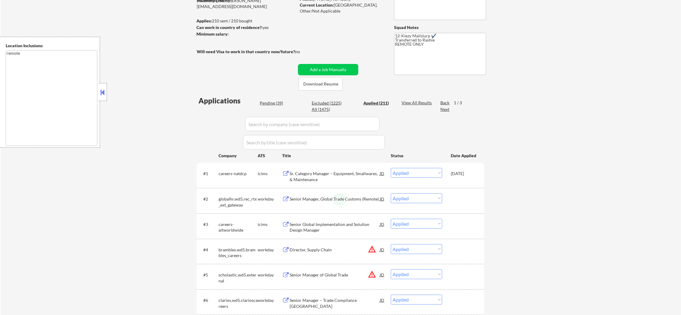
select select ""applied""
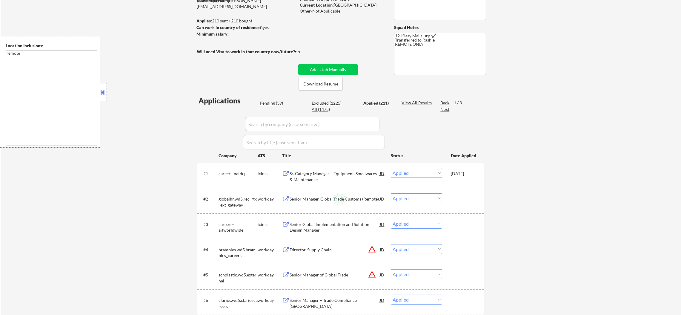
select select ""applied""
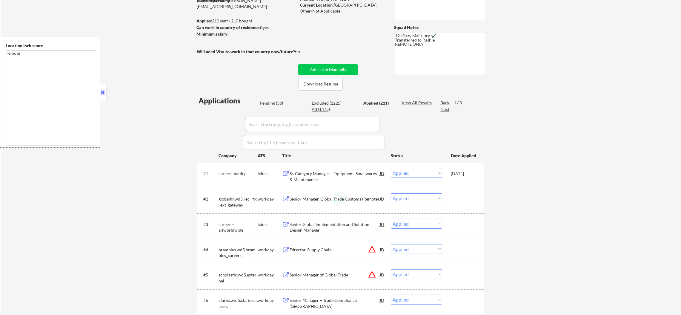
select select ""applied""
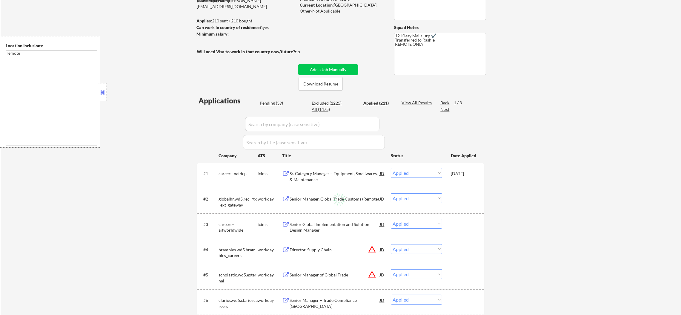
select select ""applied""
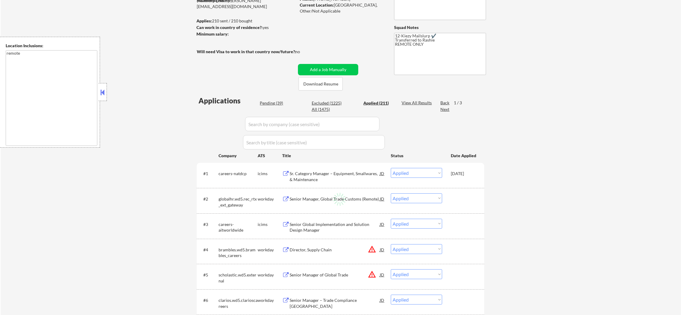
select select ""applied""
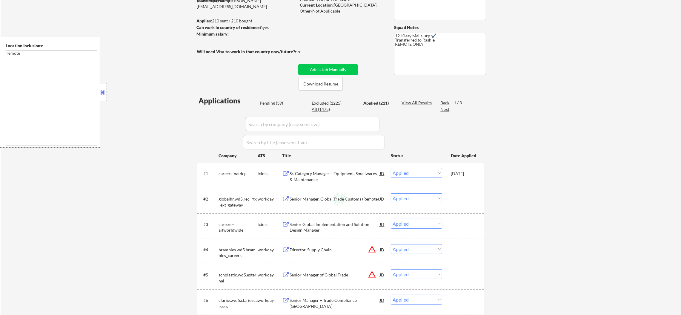
select select ""applied""
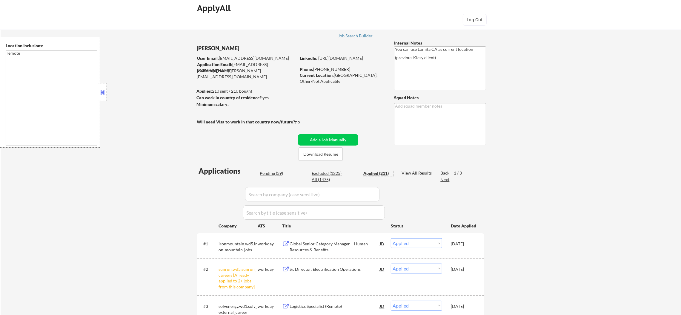
scroll to position [0, 0]
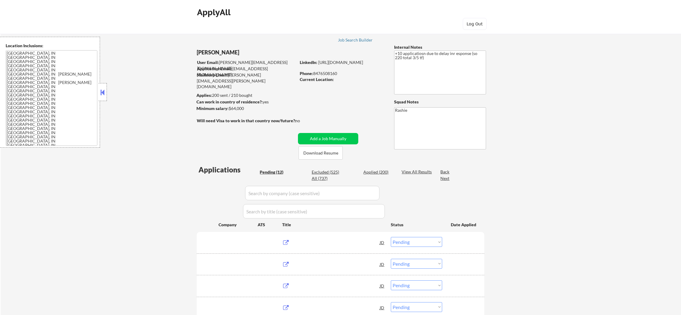
select select ""pending""
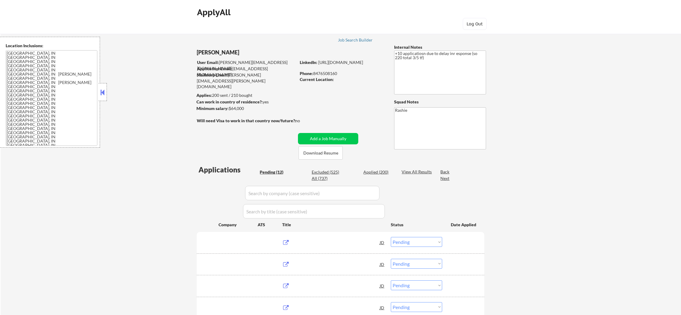
select select ""pending""
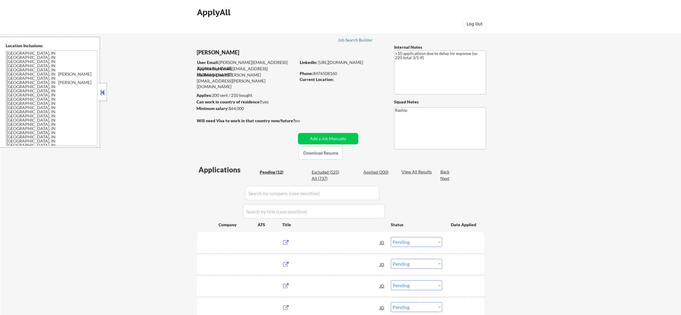
select select ""pending""
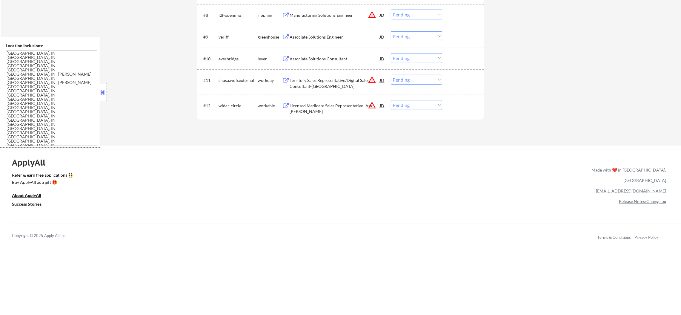
scroll to position [412, 0]
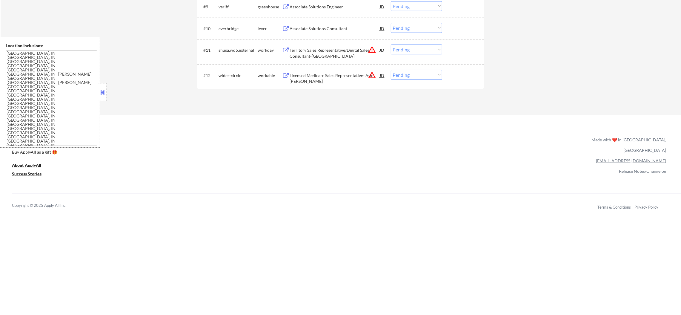
click at [372, 73] on button "warning_amber" at bounding box center [372, 75] width 8 height 8
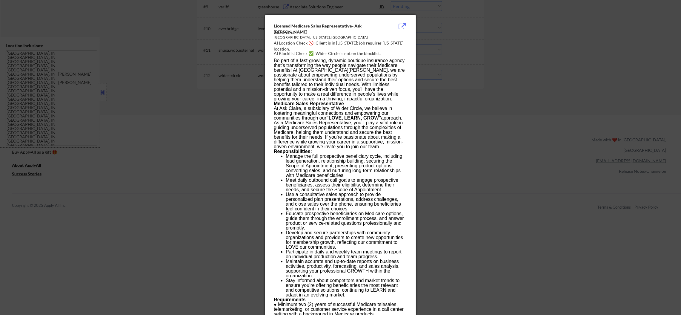
click at [381, 128] on p "At Ask Claire, a subsidiary of Wider Circle, we believe in fostering meaningful…" at bounding box center [340, 127] width 133 height 43
drag, startPoint x: 488, startPoint y: 81, endPoint x: 452, endPoint y: 79, distance: 36.1
click at [483, 80] on div at bounding box center [340, 157] width 681 height 315
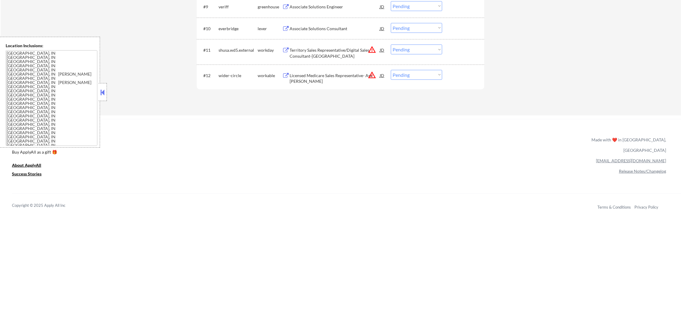
click at [436, 76] on select "Choose an option... Pending Applied Excluded (Questions) Excluded (Expired) Exc…" at bounding box center [416, 75] width 51 height 10
select select ""excluded__location_""
click at [391, 70] on select "Choose an option... Pending Applied Excluded (Questions) Excluded (Expired) Exc…" at bounding box center [416, 75] width 51 height 10
click at [426, 53] on select "Choose an option... Pending Applied Excluded (Questions) Excluded (Expired) Exc…" at bounding box center [416, 49] width 51 height 10
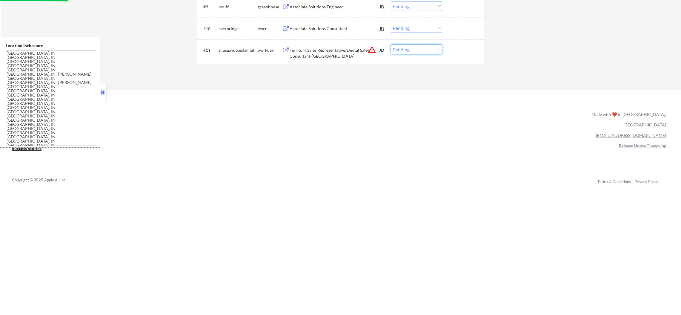
select select ""excluded__location_""
click at [391, 44] on select "Choose an option... Pending Applied Excluded (Questions) Excluded (Expired) Exc…" at bounding box center [416, 49] width 51 height 10
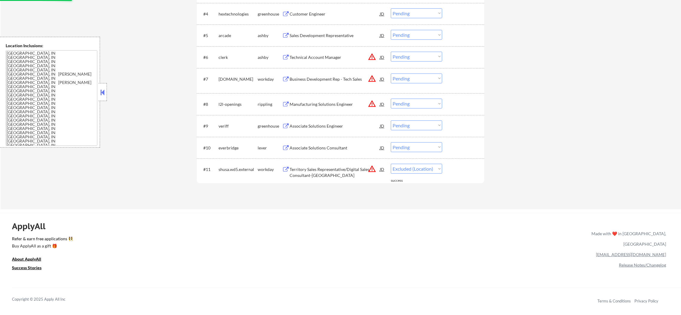
scroll to position [293, 0]
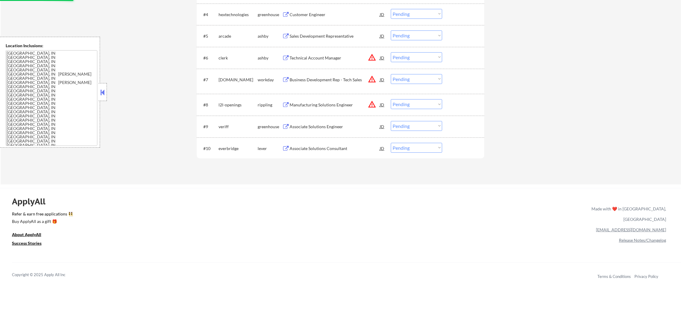
click at [413, 105] on select "Choose an option... Pending Applied Excluded (Questions) Excluded (Expired) Exc…" at bounding box center [416, 104] width 51 height 10
select select ""excluded__location_""
click at [391, 99] on select "Choose an option... Pending Applied Excluded (Questions) Excluded (Expired) Exc…" at bounding box center [416, 104] width 51 height 10
click at [412, 81] on select "Choose an option... Pending Applied Excluded (Questions) Excluded (Expired) Exc…" at bounding box center [416, 79] width 51 height 10
select select ""excluded__location_""
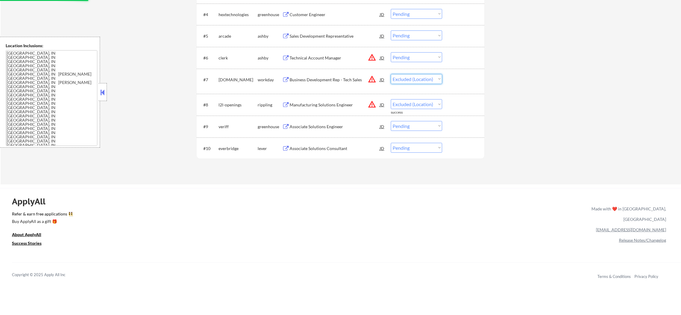
click at [391, 74] on select "Choose an option... Pending Applied Excluded (Questions) Excluded (Expired) Exc…" at bounding box center [416, 79] width 51 height 10
drag, startPoint x: 417, startPoint y: 57, endPoint x: 417, endPoint y: 61, distance: 3.6
click at [417, 57] on select "Choose an option... Pending Applied Excluded (Questions) Excluded (Expired) Exc…" at bounding box center [416, 57] width 51 height 10
select select ""pending""
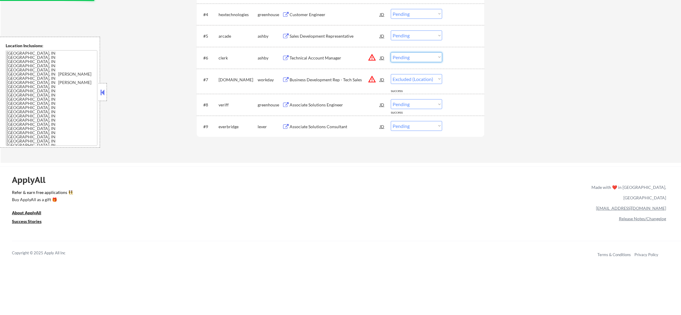
select select ""pending""
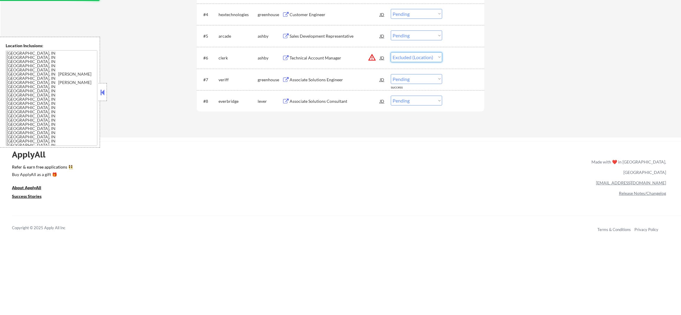
click at [391, 52] on select "Choose an option... Pending Applied Excluded (Questions) Excluded (Expired) Exc…" at bounding box center [416, 57] width 51 height 10
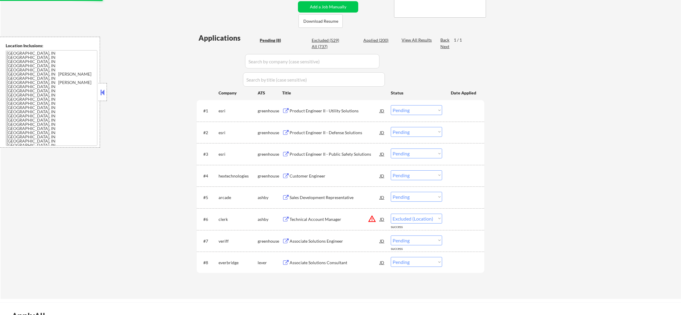
select select ""pending""
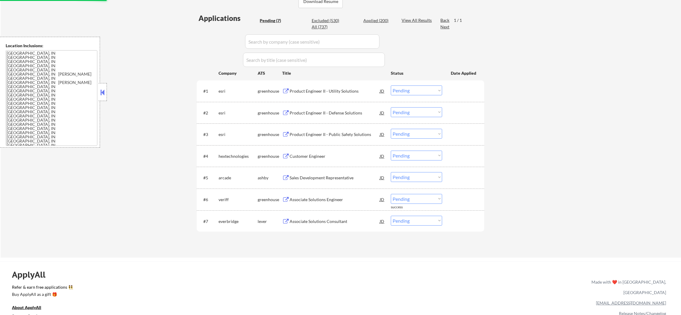
scroll to position [189, 0]
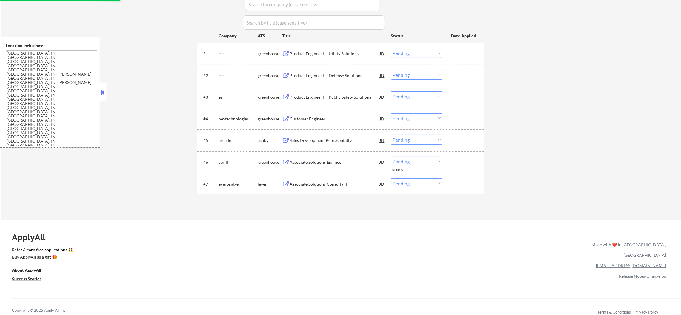
click at [334, 184] on div "Associate Solutions Consultant" at bounding box center [334, 184] width 90 height 6
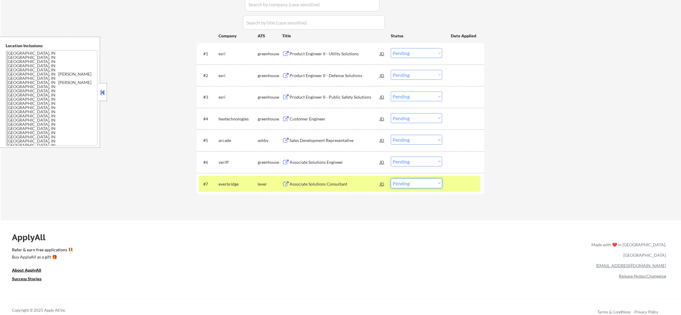
drag, startPoint x: 398, startPoint y: 182, endPoint x: 398, endPoint y: 186, distance: 3.9
click at [398, 182] on select "Choose an option... Pending Applied Excluded (Questions) Excluded (Expired) Exc…" at bounding box center [416, 183] width 51 height 10
select select ""excluded""
click at [391, 178] on select "Choose an option... Pending Applied Excluded (Questions) Excluded (Expired) Exc…" at bounding box center [416, 183] width 51 height 10
click at [233, 178] on div "everbridge" at bounding box center [237, 183] width 39 height 11
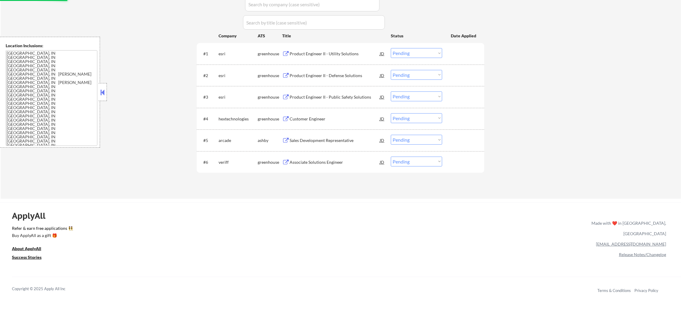
click at [332, 164] on div "Associate Solutions Engineer" at bounding box center [334, 162] width 90 height 6
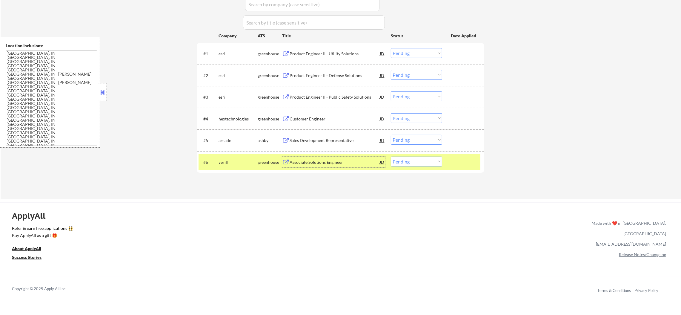
drag, startPoint x: 400, startPoint y: 162, endPoint x: 400, endPoint y: 166, distance: 3.6
click at [400, 162] on select "Choose an option... Pending Applied Excluded (Questions) Excluded (Expired) Exc…" at bounding box center [416, 161] width 51 height 10
select select ""excluded""
click at [391, 156] on select "Choose an option... Pending Applied Excluded (Questions) Excluded (Expired) Exc…" at bounding box center [416, 161] width 51 height 10
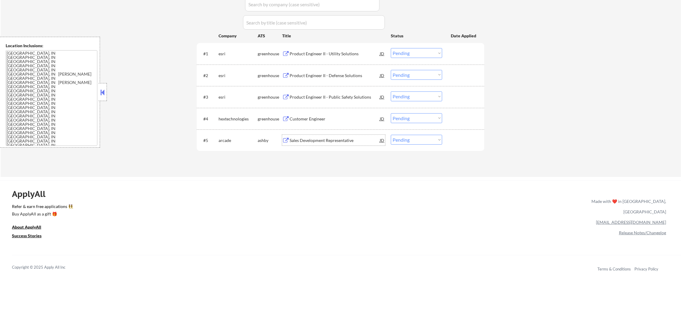
click at [318, 139] on div "Sales Development Representative" at bounding box center [334, 140] width 90 height 6
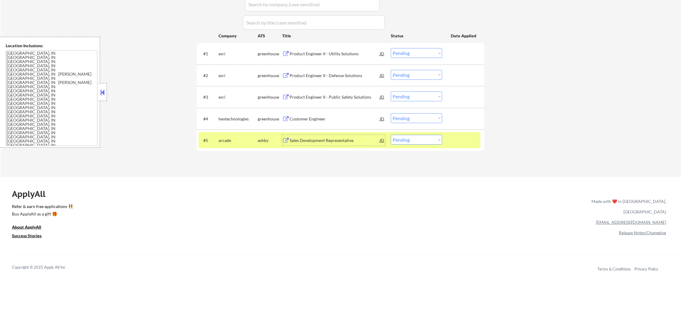
drag, startPoint x: 395, startPoint y: 135, endPoint x: 398, endPoint y: 143, distance: 7.6
click at [395, 136] on select "Choose an option... Pending Applied Excluded (Questions) Excluded (Expired) Exc…" at bounding box center [416, 140] width 51 height 10
select select ""excluded__location_""
click at [391, 135] on select "Choose an option... Pending Applied Excluded (Questions) Excluded (Expired) Exc…" at bounding box center [416, 140] width 51 height 10
click at [237, 138] on div "arcade" at bounding box center [237, 140] width 39 height 6
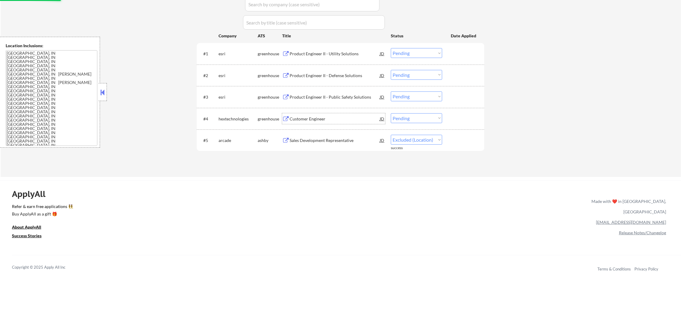
click at [307, 123] on div "Customer Engineer" at bounding box center [334, 118] width 90 height 11
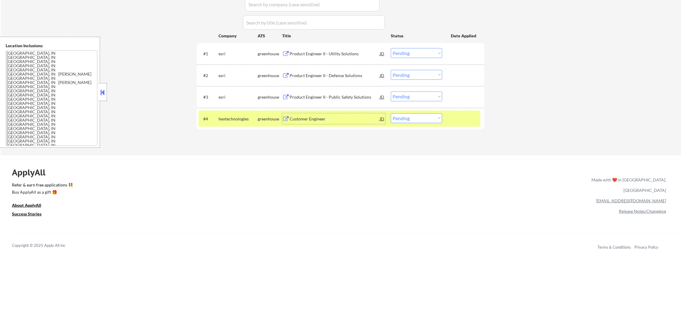
click at [234, 120] on div "hextechnologies" at bounding box center [237, 119] width 39 height 6
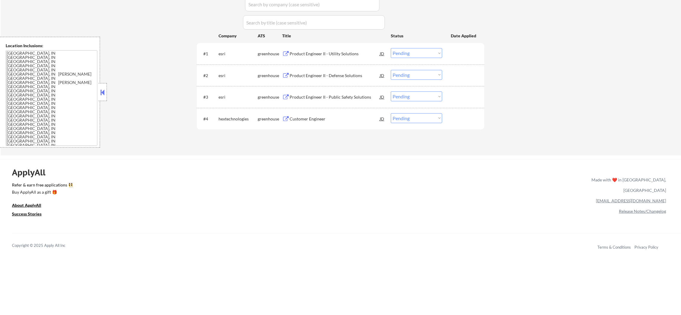
click at [345, 44] on div "#1 esri greenhouse Product Engineer II - Utility Solutions JD Choose an option.…" at bounding box center [340, 53] width 287 height 21
click at [343, 53] on div "Product Engineer II - Utility Solutions" at bounding box center [334, 54] width 90 height 6
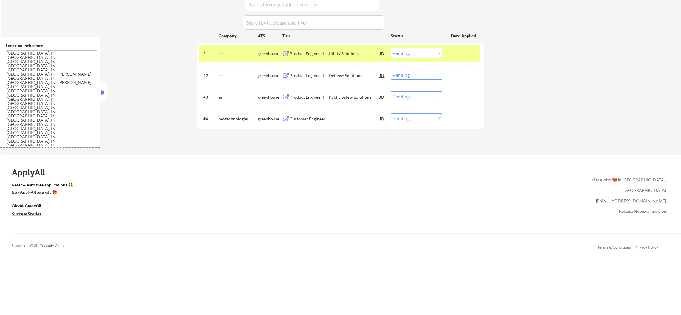
click at [406, 51] on select "Choose an option... Pending Applied Excluded (Questions) Excluded (Expired) Exc…" at bounding box center [416, 53] width 51 height 10
click at [391, 48] on select "Choose an option... Pending Applied Excluded (Questions) Excluded (Expired) Exc…" at bounding box center [416, 53] width 51 height 10
select select ""pending""
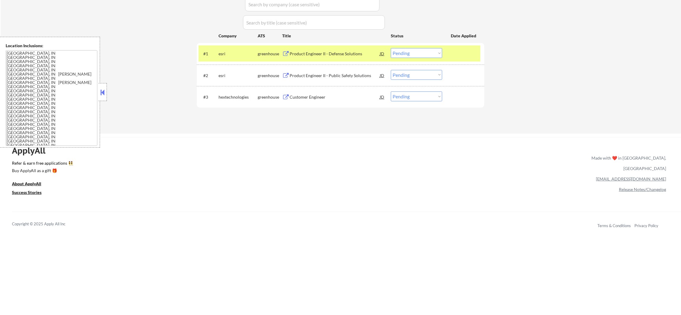
click at [219, 55] on div "esri" at bounding box center [237, 54] width 39 height 6
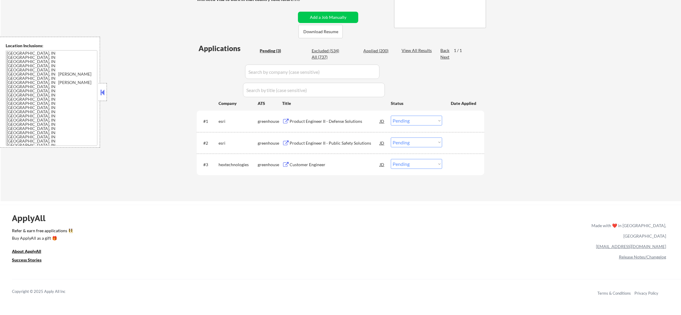
scroll to position [114, 0]
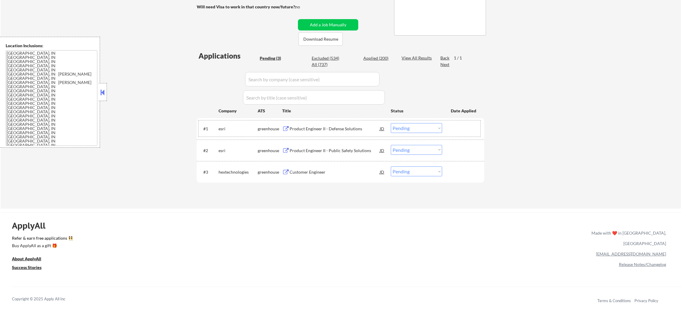
click at [311, 166] on div "Customer Engineer" at bounding box center [334, 171] width 90 height 11
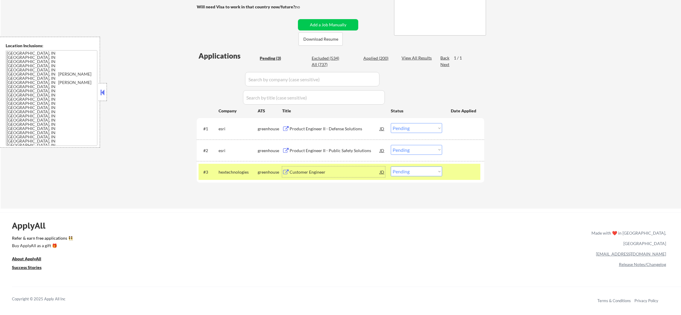
click at [425, 173] on select "Choose an option... Pending Applied Excluded (Questions) Excluded (Expired) Exc…" at bounding box center [416, 171] width 51 height 10
select select ""excluded__expired_""
click at [391, 166] on select "Choose an option... Pending Applied Excluded (Questions) Excluded (Expired) Exc…" at bounding box center [416, 171] width 51 height 10
click at [229, 168] on div "hextechnologies" at bounding box center [237, 171] width 39 height 11
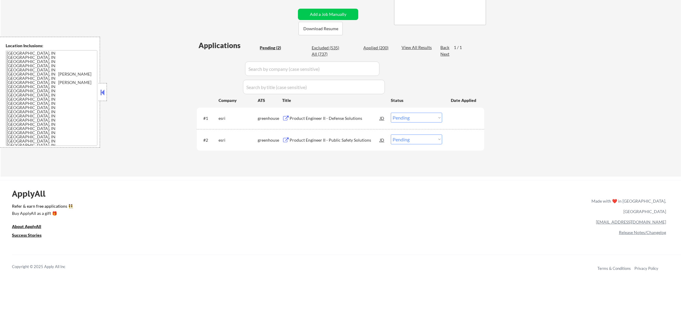
scroll to position [144, 0]
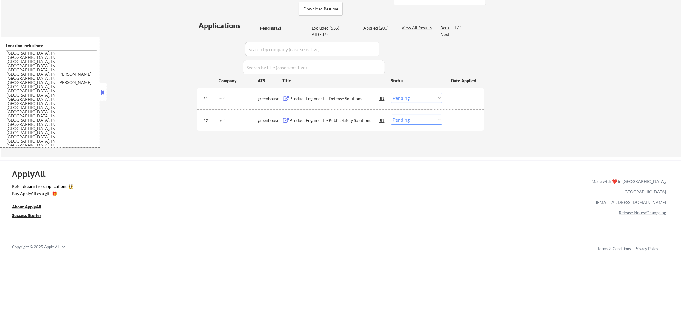
click at [363, 95] on div "Product Engineer II - Defense Solutions" at bounding box center [334, 98] width 90 height 6
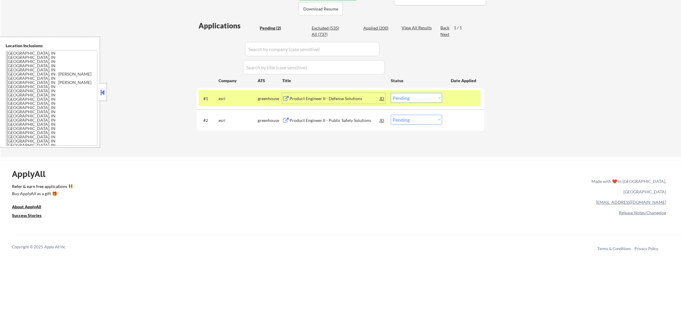
click at [417, 100] on select "Choose an option... Pending Applied Excluded (Questions) Excluded (Expired) Exc…" at bounding box center [416, 98] width 51 height 10
click at [391, 93] on select "Choose an option... Pending Applied Excluded (Questions) Excluded (Expired) Exc…" at bounding box center [416, 98] width 51 height 10
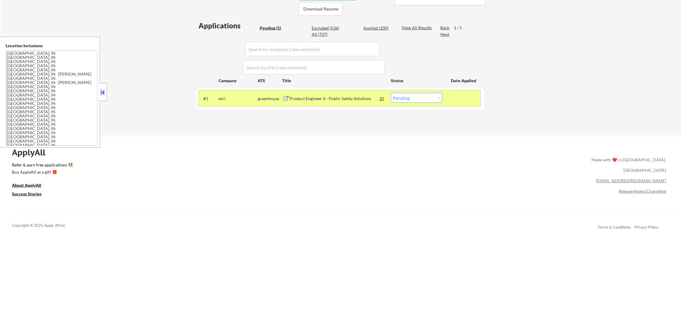
click at [235, 104] on div "#1 esri greenhouse Product Engineer II - Public Safety Solutions JD Choose an o…" at bounding box center [339, 98] width 282 height 16
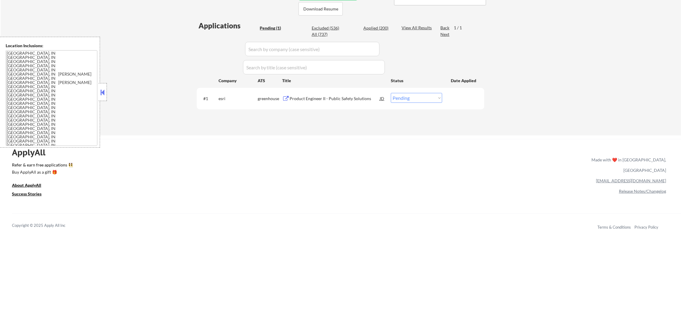
click at [338, 104] on div "#1 esri greenhouse Product Engineer II - Public Safety Solutions JD Choose an o…" at bounding box center [339, 98] width 282 height 16
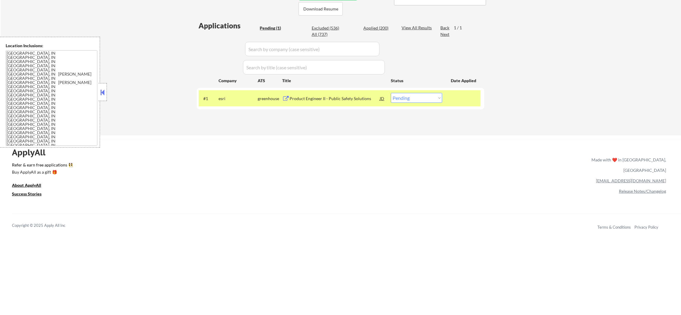
drag, startPoint x: 357, startPoint y: 90, endPoint x: 355, endPoint y: 94, distance: 5.0
click at [352, 93] on div "#1 esri greenhouse Product Engineer II - Public Safety Solutions JD Choose an o…" at bounding box center [339, 98] width 282 height 16
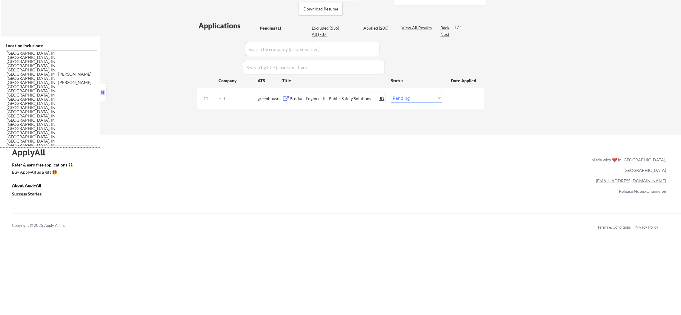
click at [360, 94] on div "Product Engineer II - Public Safety Solutions" at bounding box center [334, 98] width 90 height 11
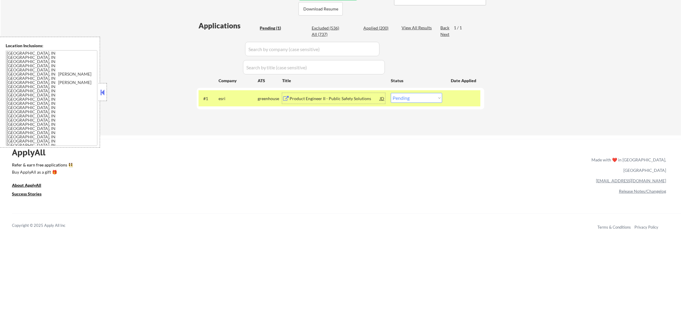
click at [413, 96] on select "Choose an option... Pending Applied Excluded (Questions) Excluded (Expired) Exc…" at bounding box center [416, 98] width 51 height 10
select select ""excluded__bad_match_""
click at [391, 93] on select "Choose an option... Pending Applied Excluded (Questions) Excluded (Expired) Exc…" at bounding box center [416, 98] width 51 height 10
